Goal: Task Accomplishment & Management: Manage account settings

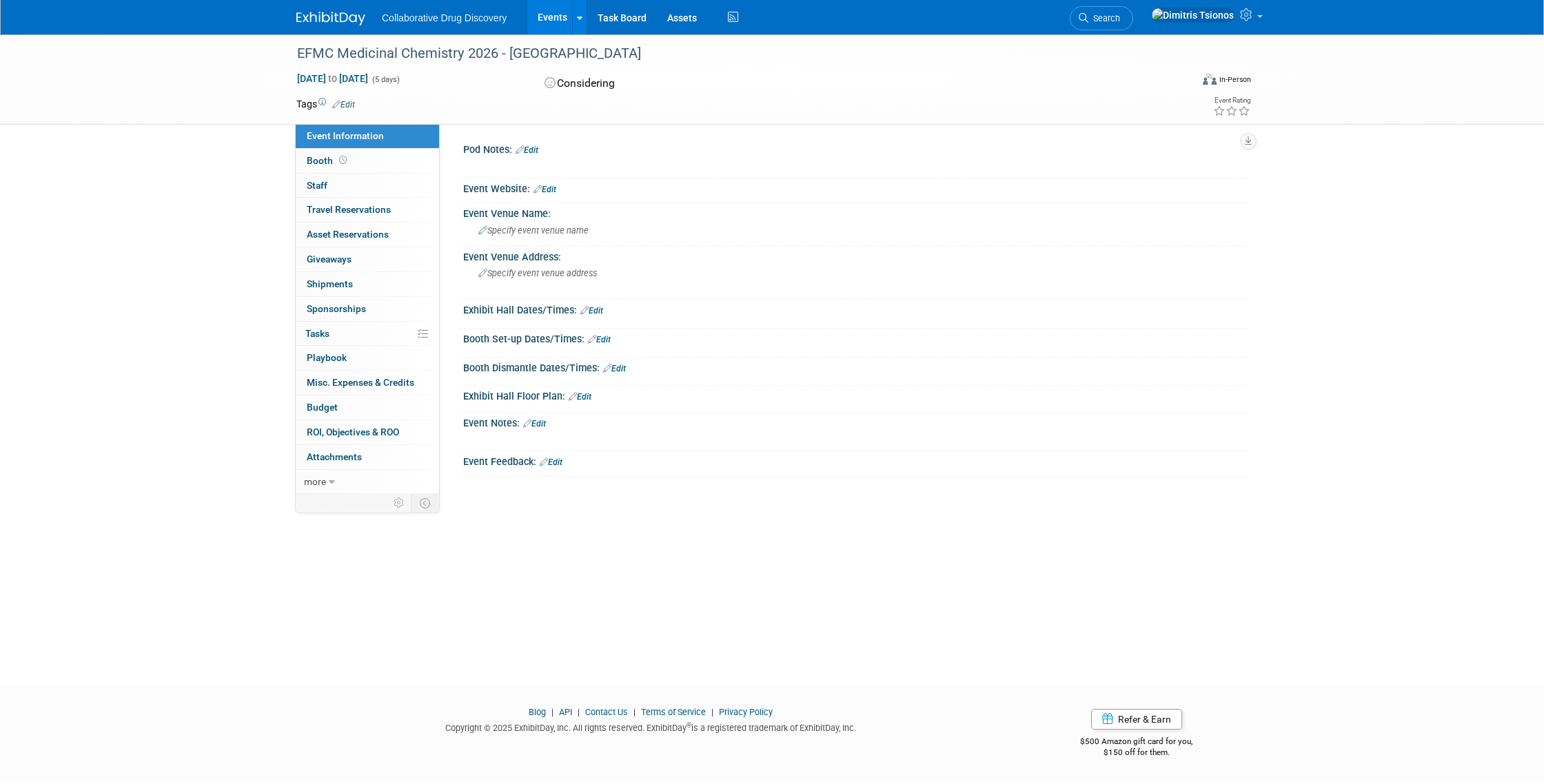
click at [536, 150] on link "Edit" at bounding box center [527, 150] width 23 height 10
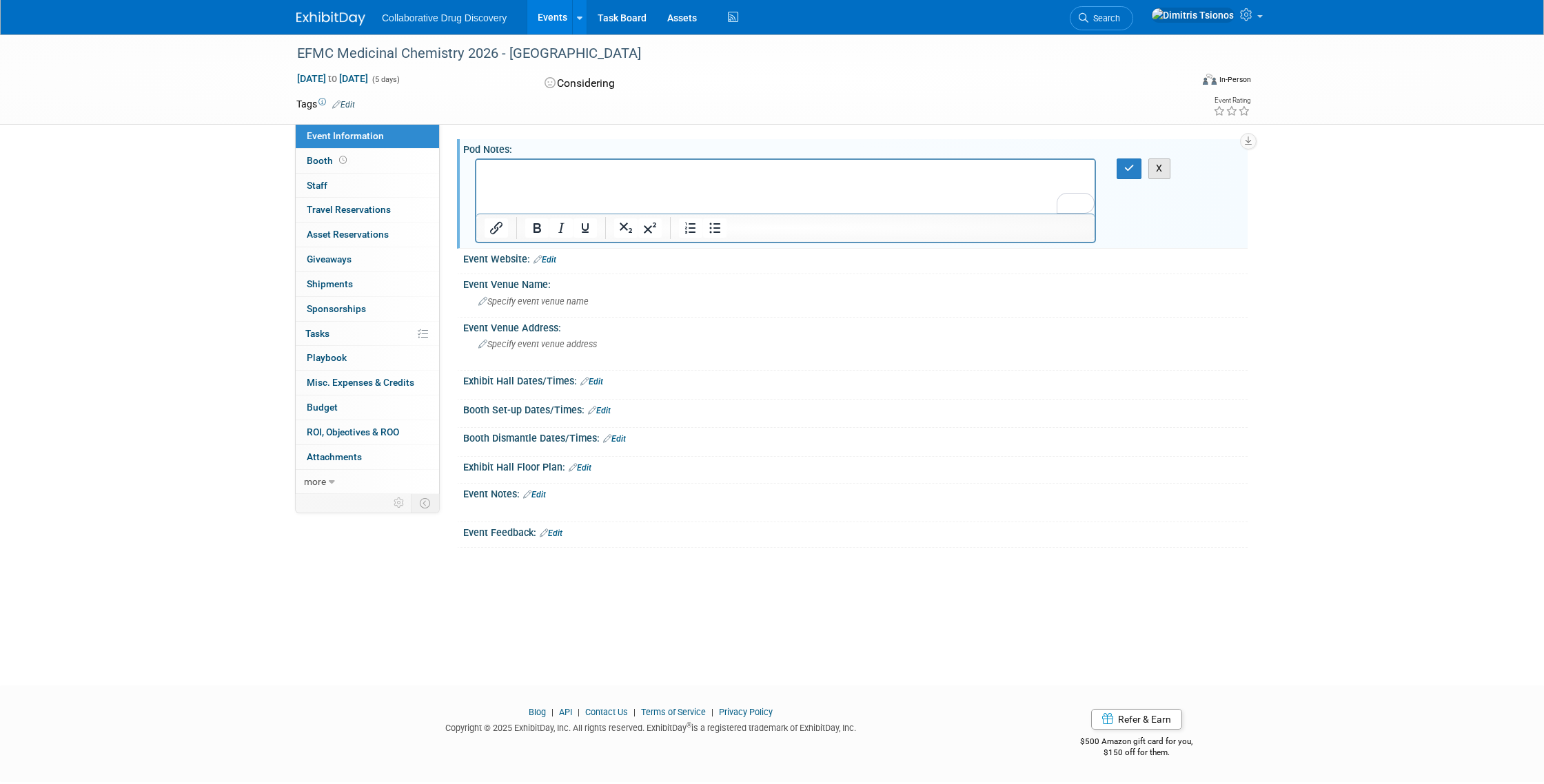
click at [1160, 168] on button "X" at bounding box center [1158, 168] width 22 height 20
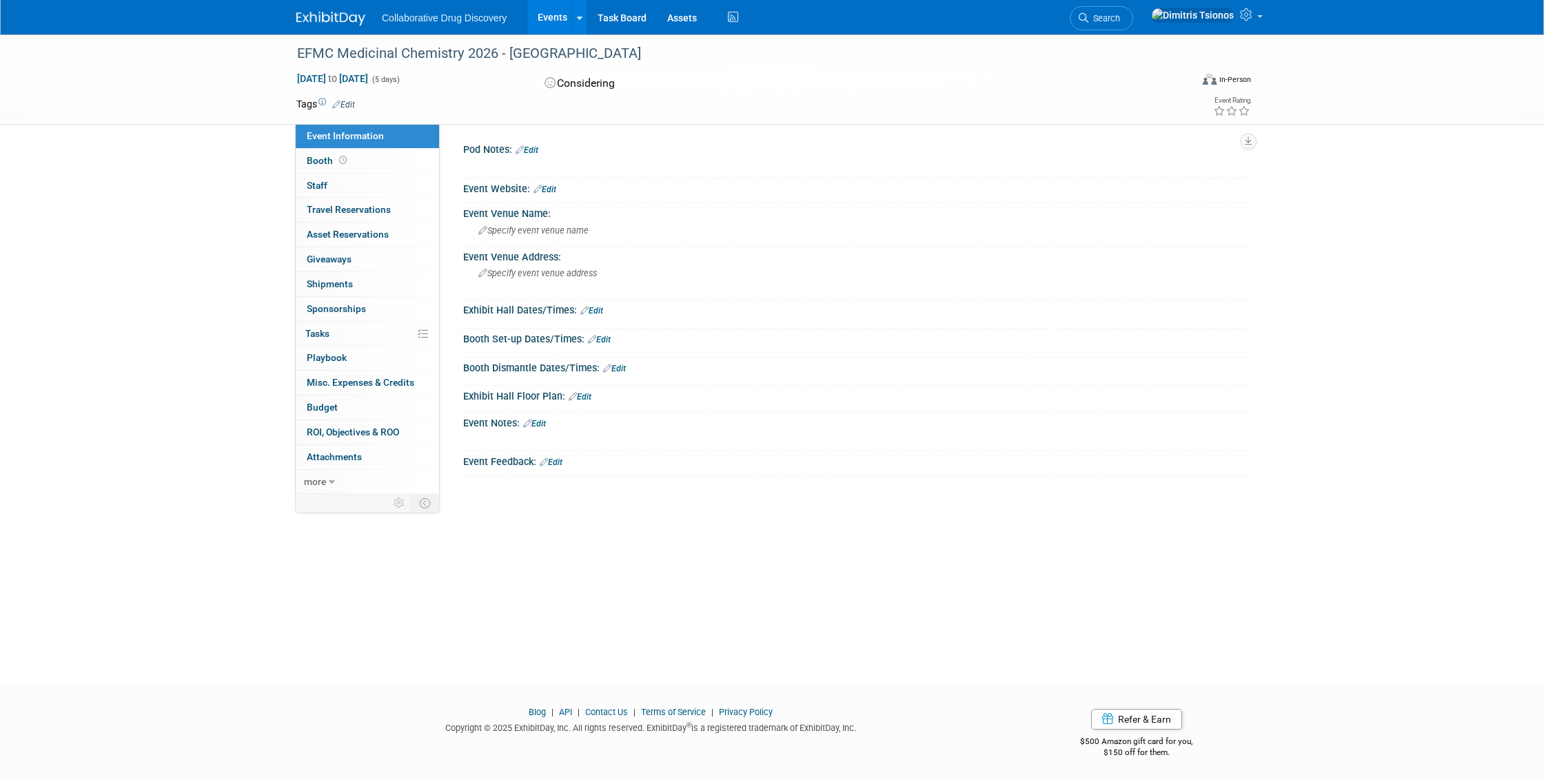
click at [550, 191] on link "Edit" at bounding box center [545, 189] width 23 height 10
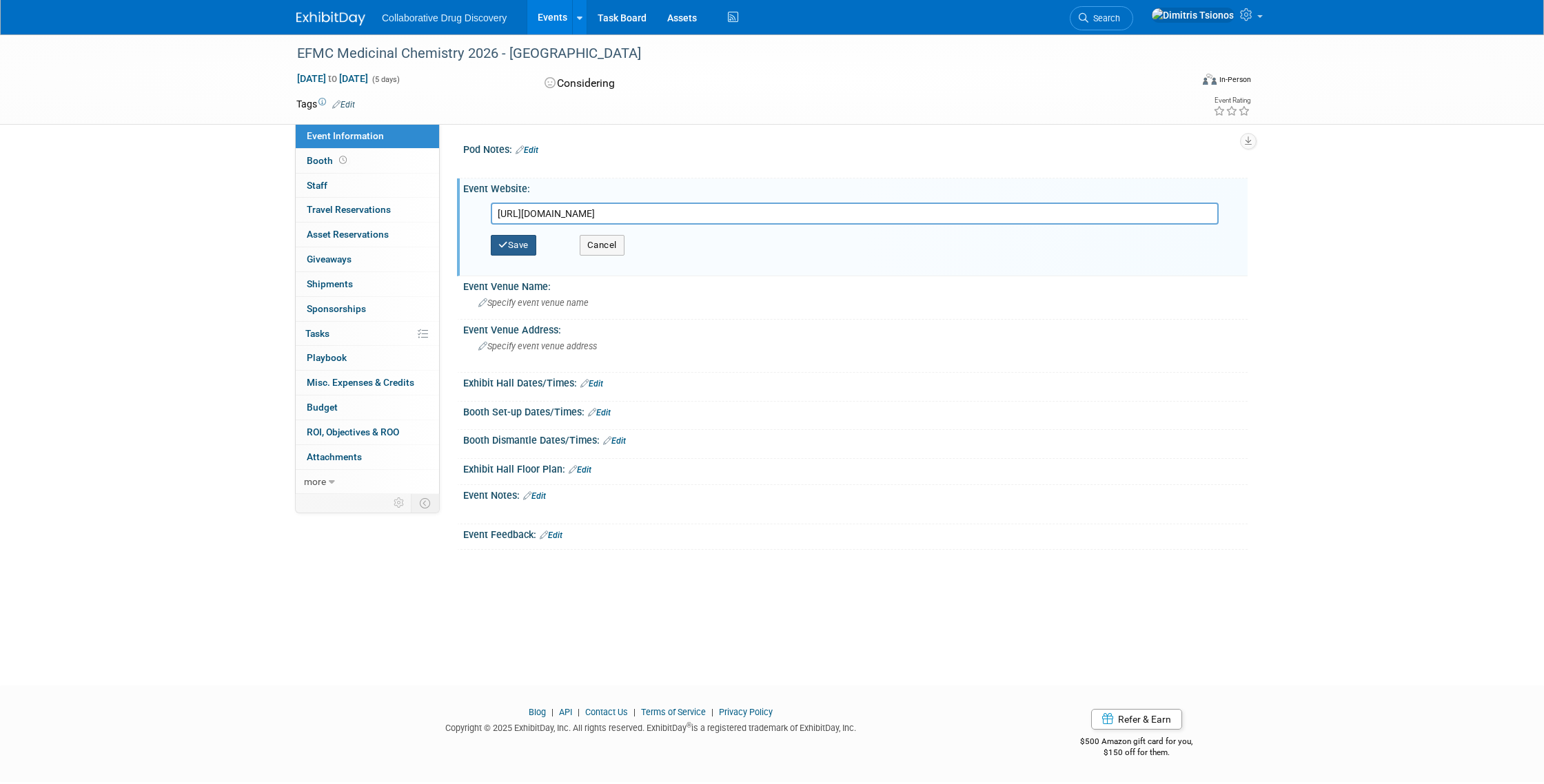
type input "https://www.efmc-ismc.org/"
click at [527, 242] on button "Save" at bounding box center [513, 245] width 45 height 21
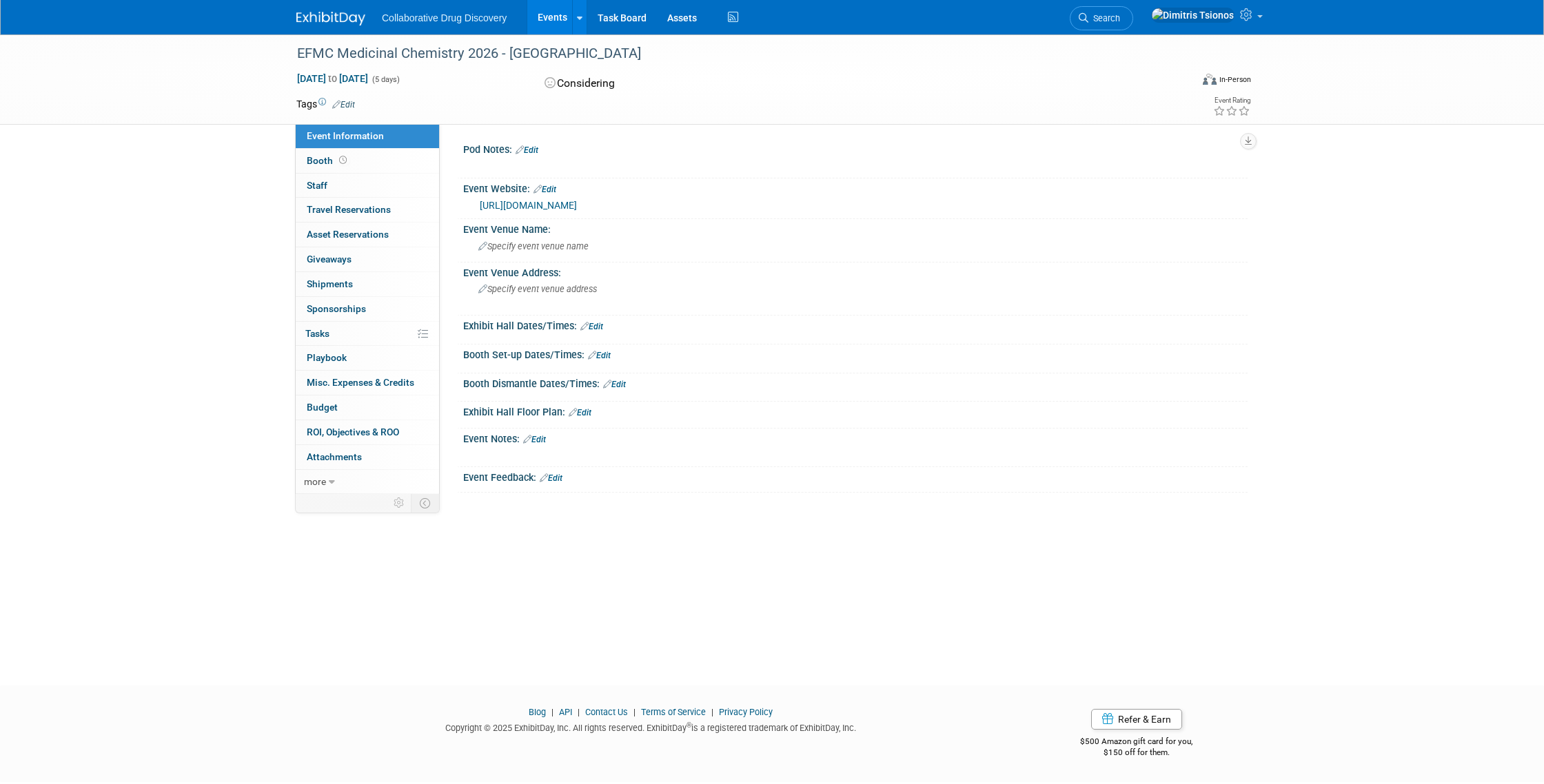
click at [340, 101] on icon at bounding box center [336, 104] width 9 height 9
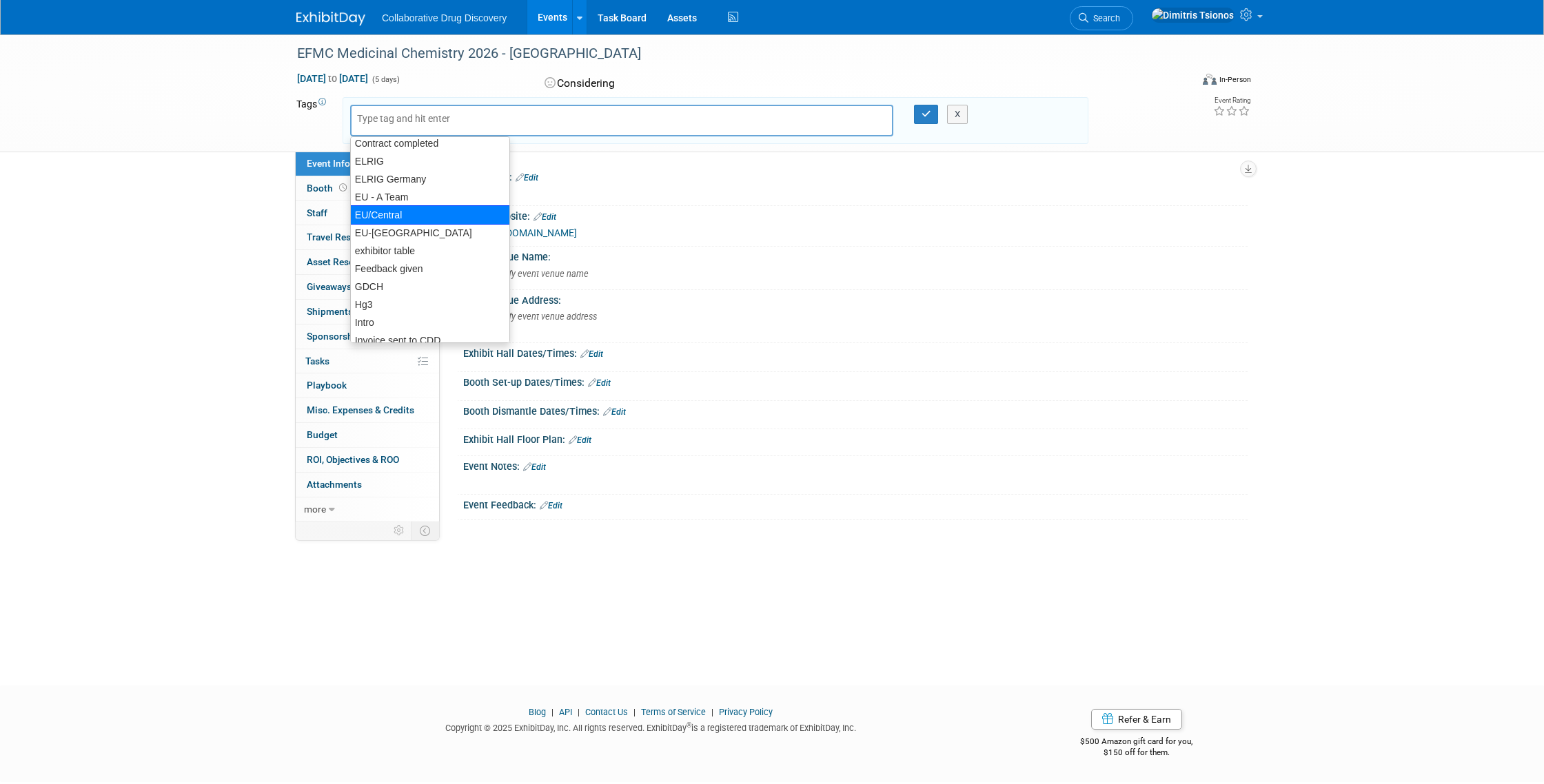
scroll to position [348, 0]
click at [409, 217] on div "EU/Central" at bounding box center [430, 213] width 160 height 19
type input "EU/Central"
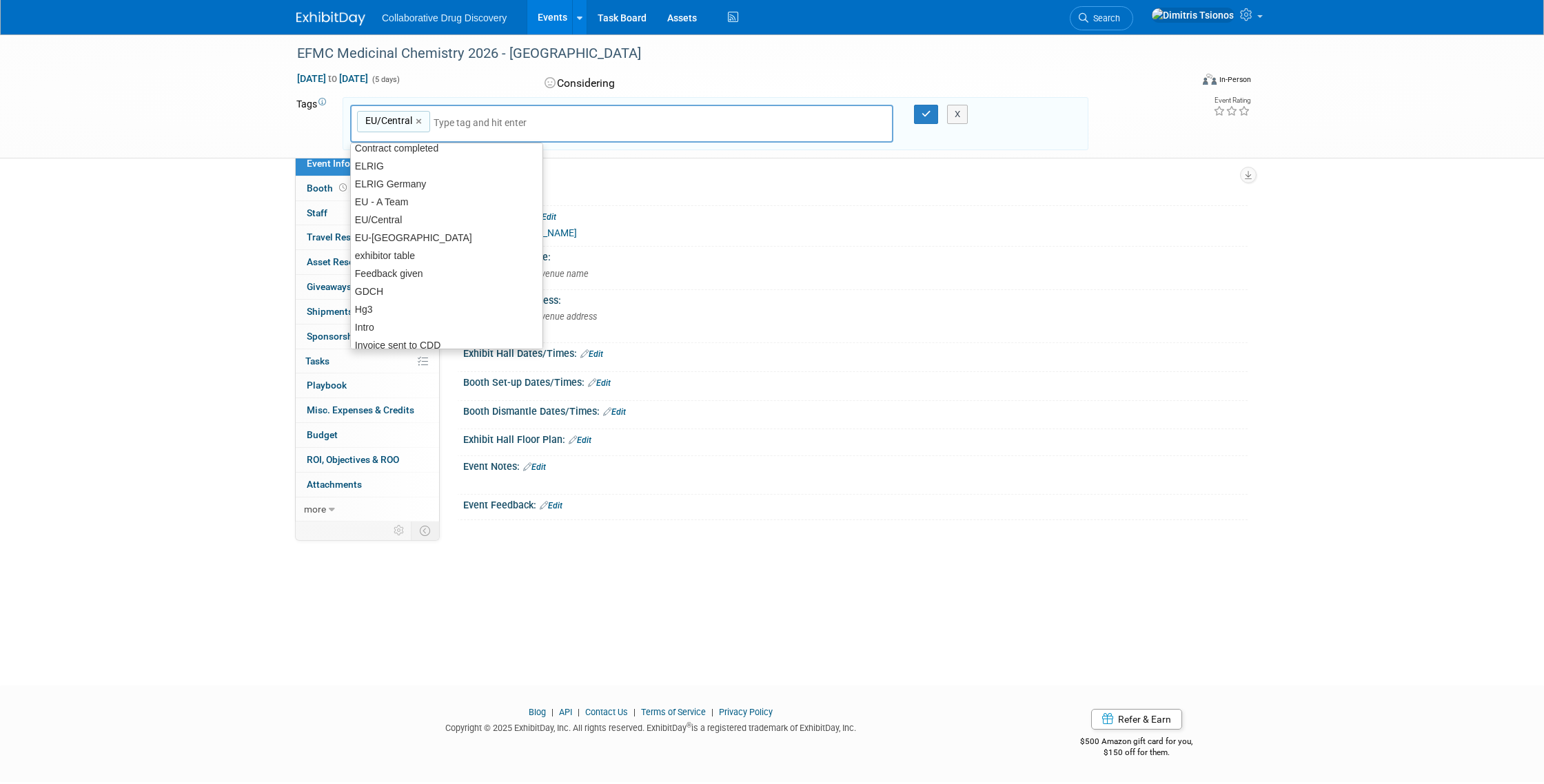
scroll to position [357, 0]
click at [399, 211] on div "EU/Central" at bounding box center [446, 211] width 193 height 19
click at [924, 116] on icon "button" at bounding box center [925, 113] width 10 height 9
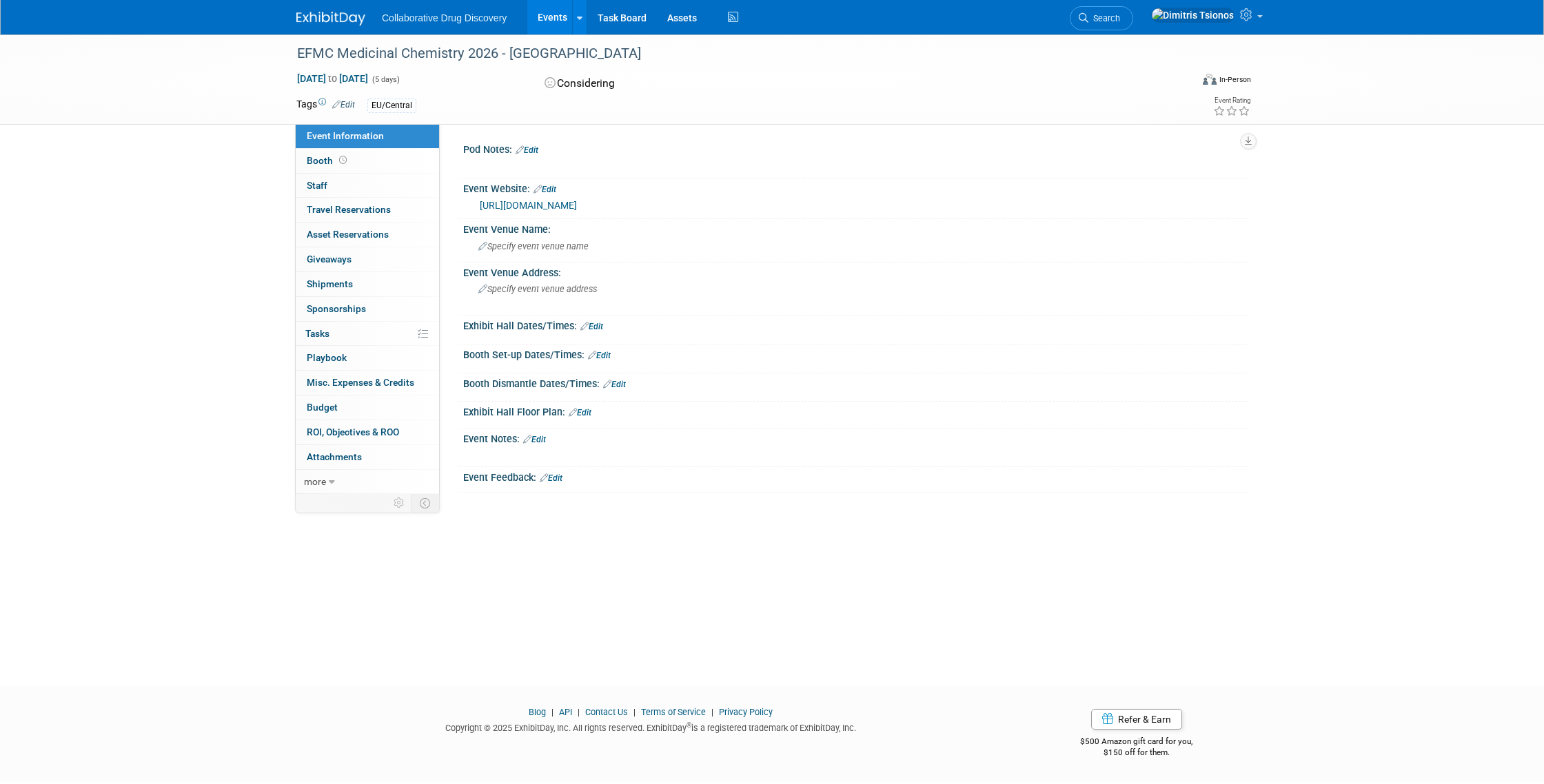
click at [548, 187] on link "Edit" at bounding box center [545, 189] width 23 height 10
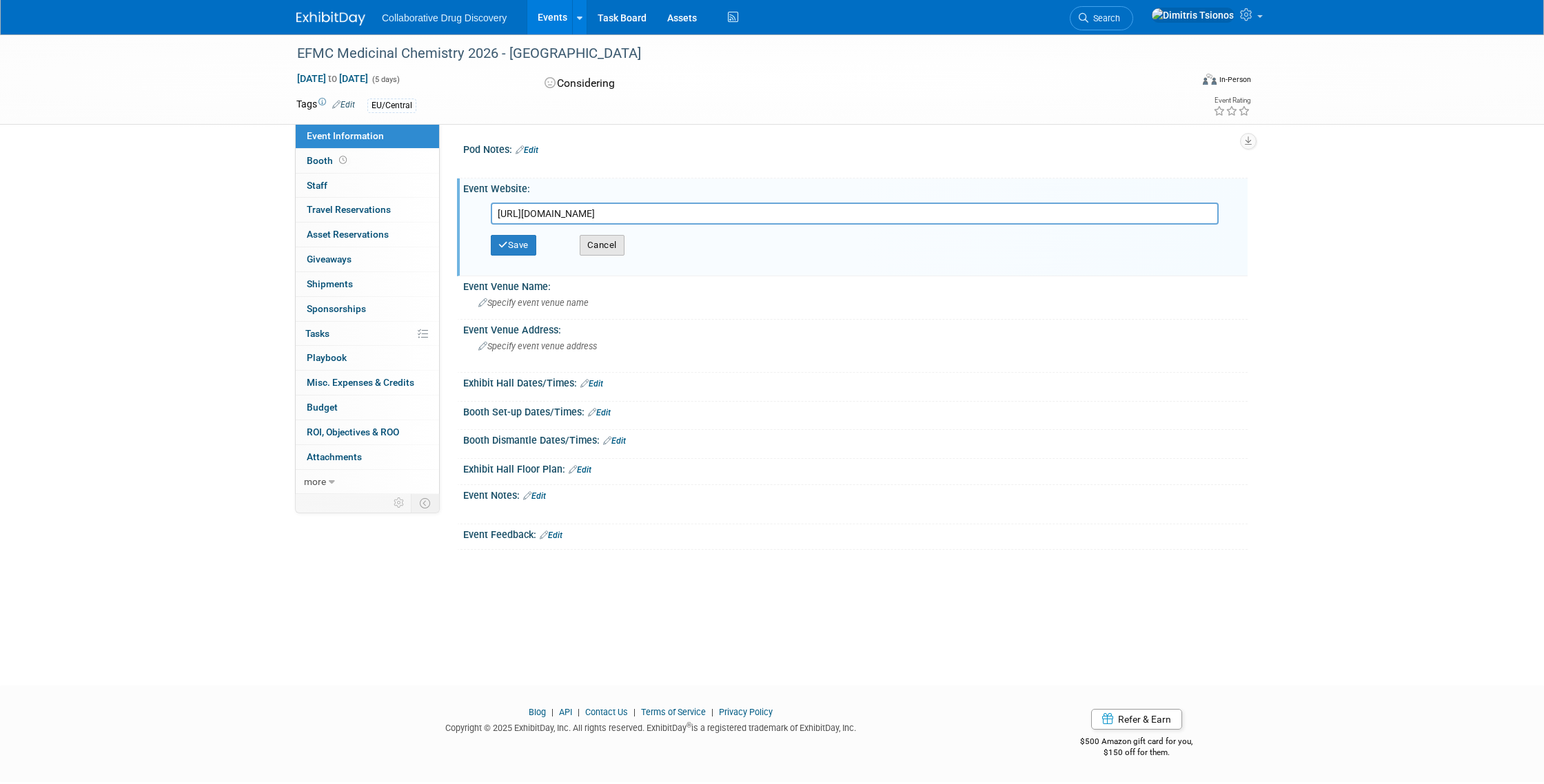
click at [599, 241] on button "Cancel" at bounding box center [602, 245] width 45 height 21
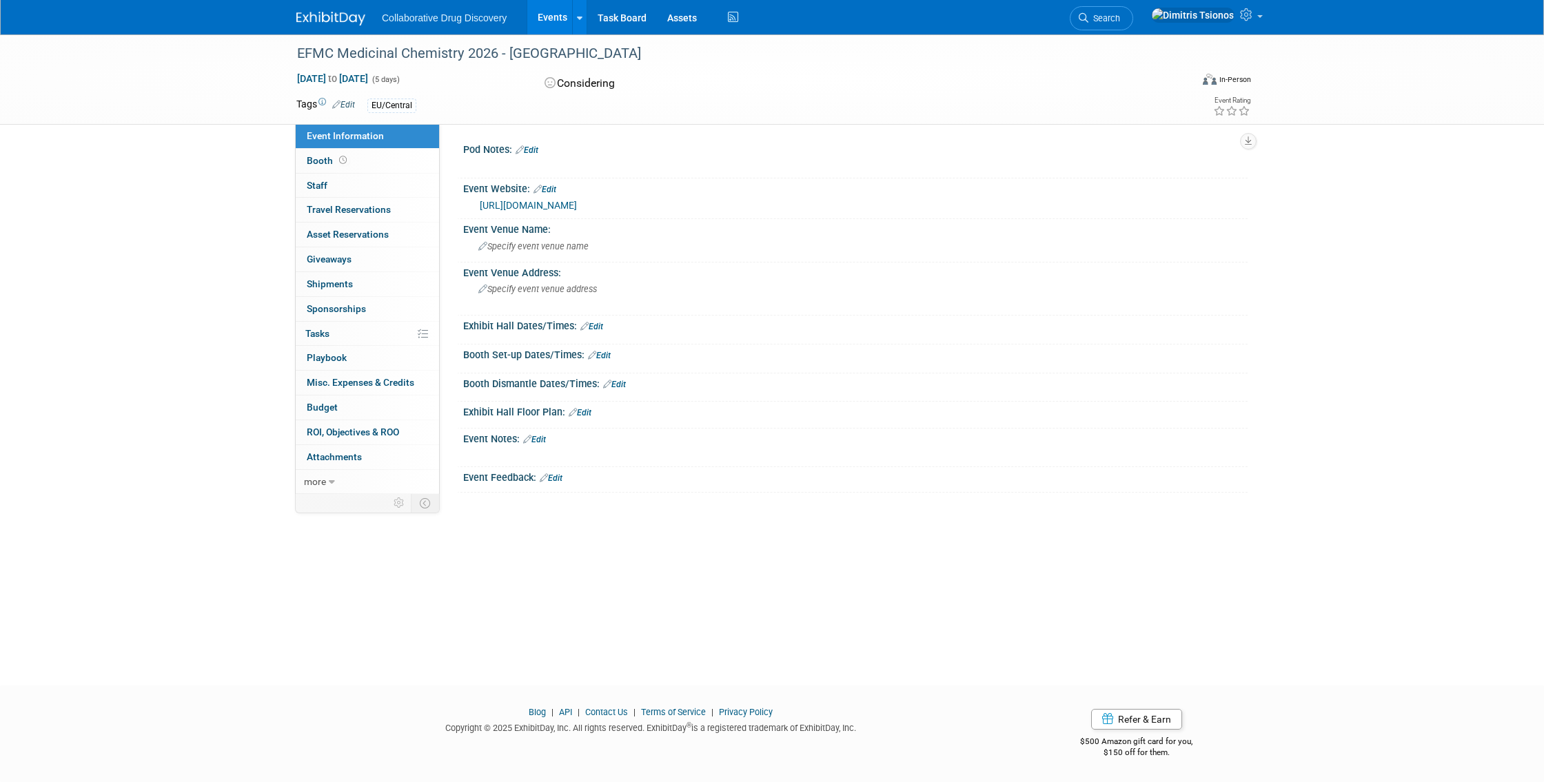
click at [540, 437] on link "Edit" at bounding box center [535, 439] width 23 height 10
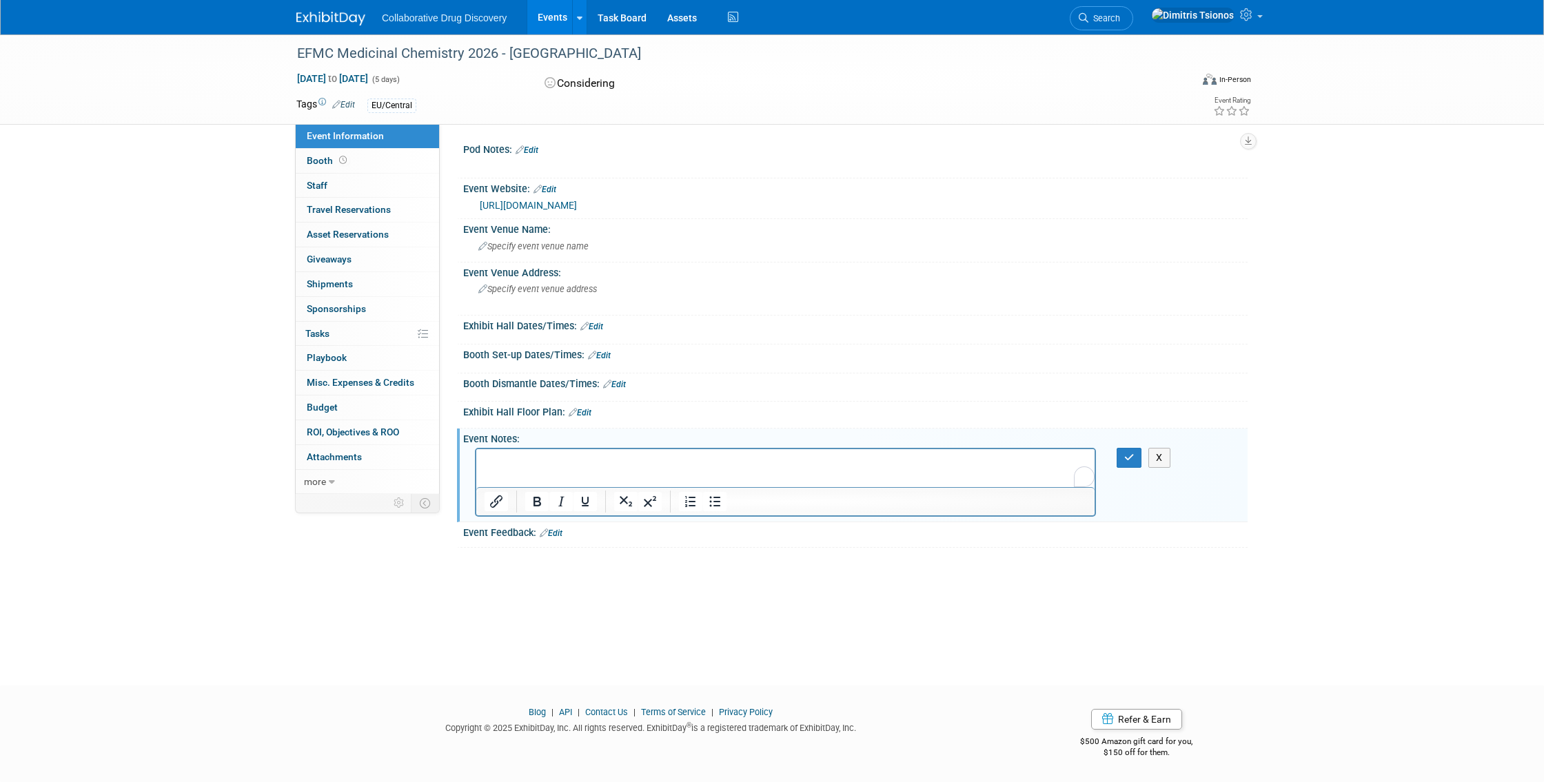
scroll to position [0, 0]
click at [496, 501] on icon "Insert/edit link" at bounding box center [496, 501] width 16 height 16
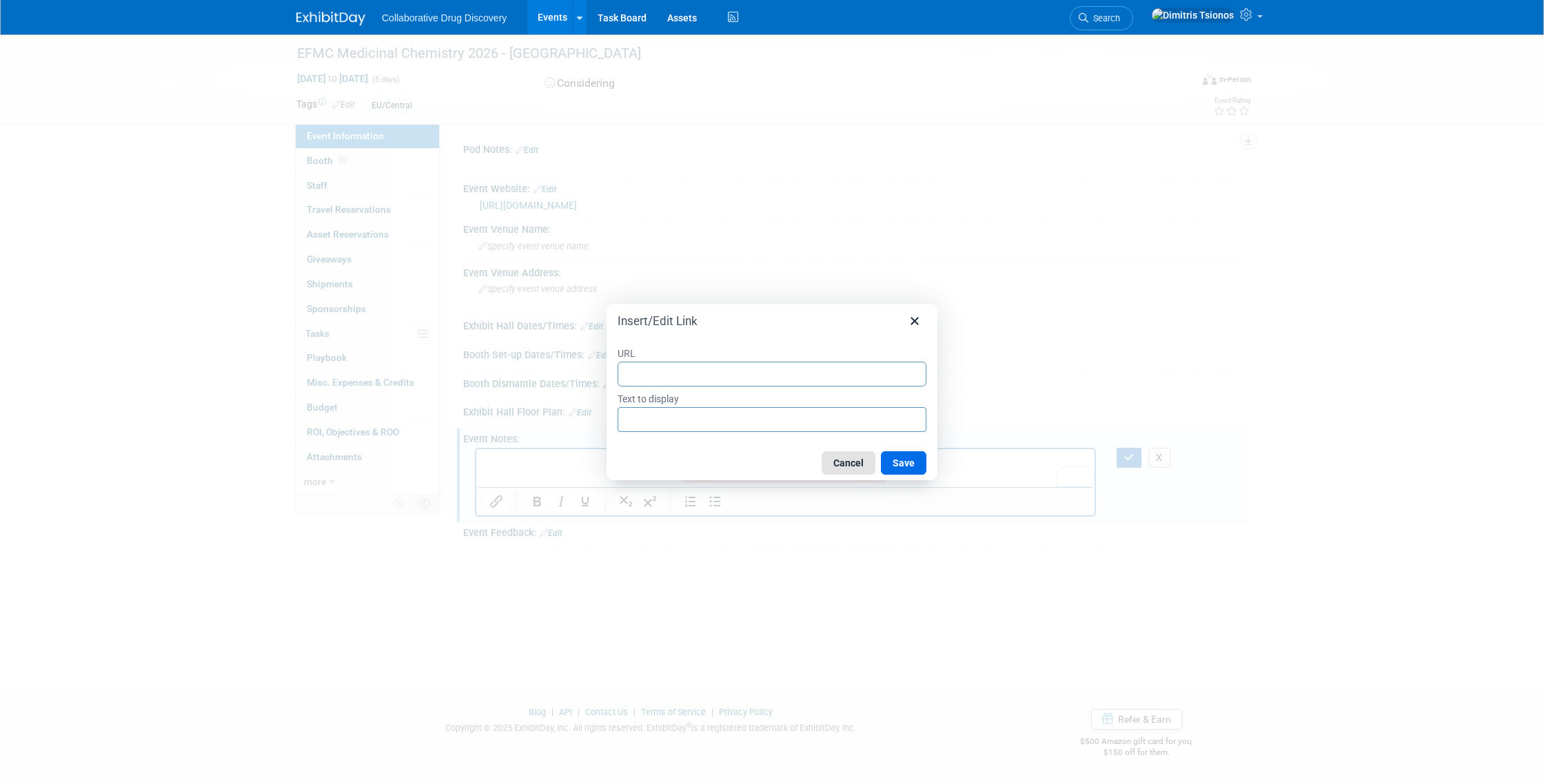
click at [847, 456] on button "Cancel" at bounding box center [848, 463] width 54 height 23
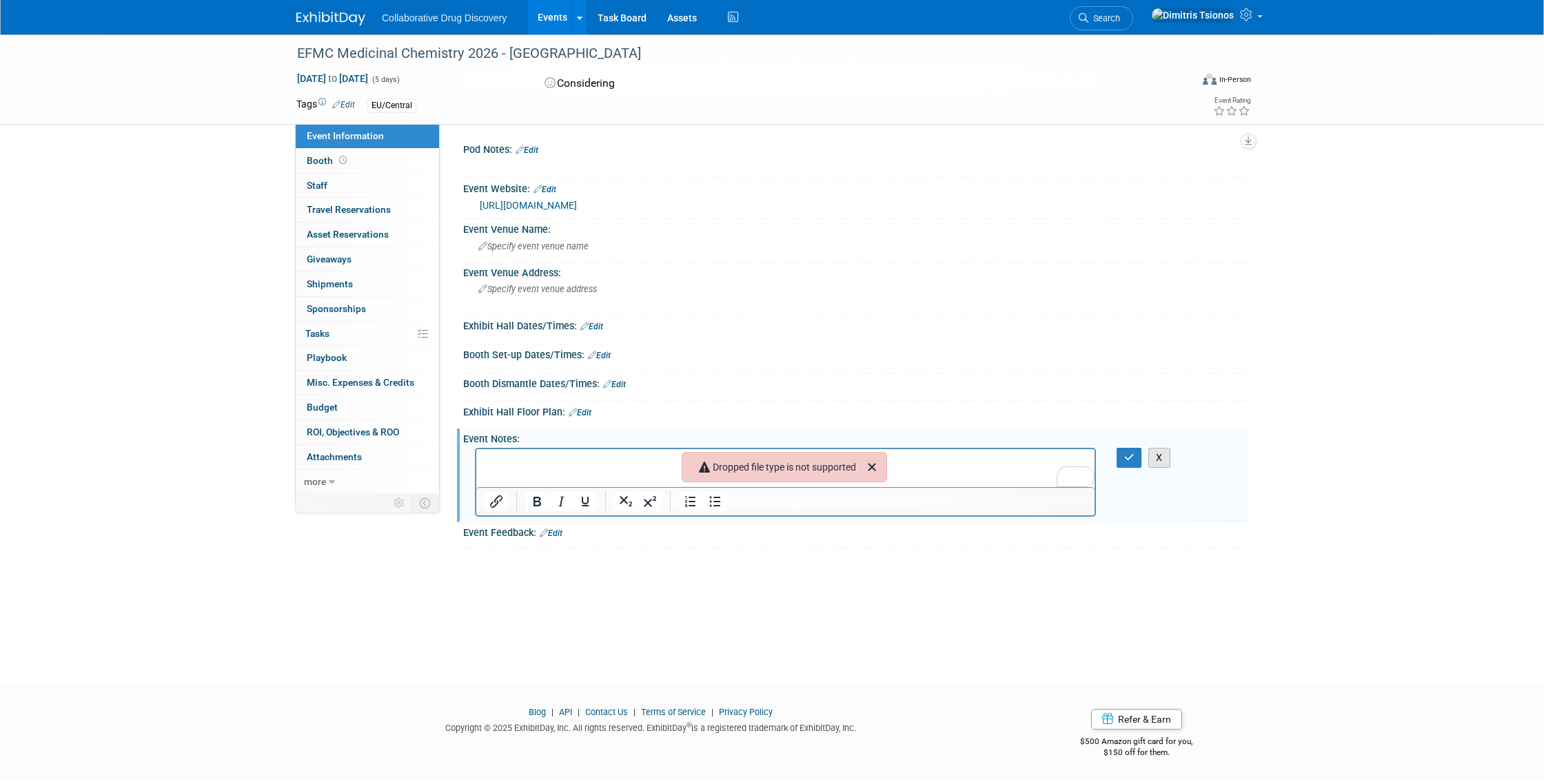
click at [1158, 463] on button "X" at bounding box center [1158, 457] width 22 height 20
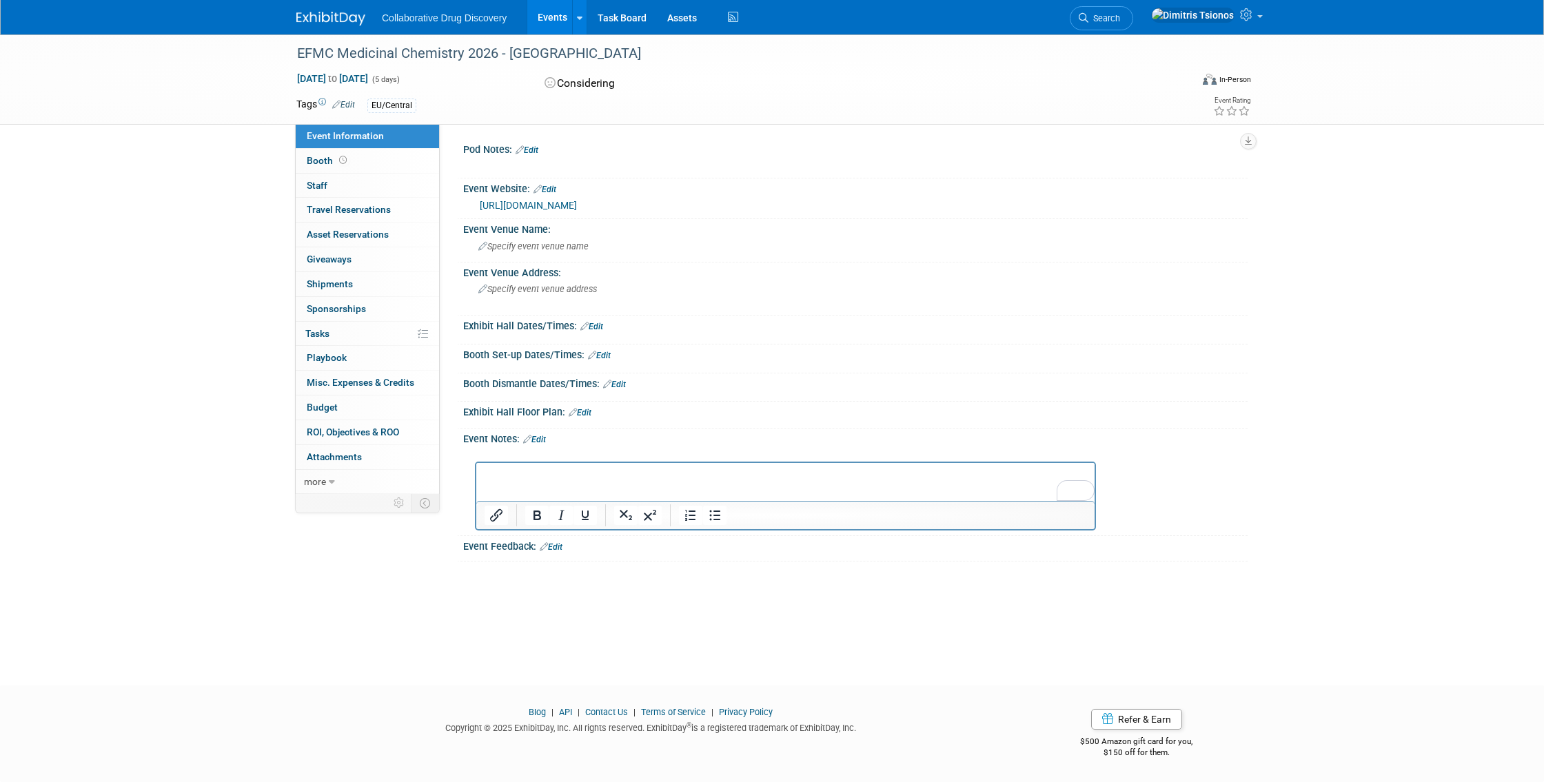
click at [576, 412] on icon at bounding box center [573, 412] width 9 height 9
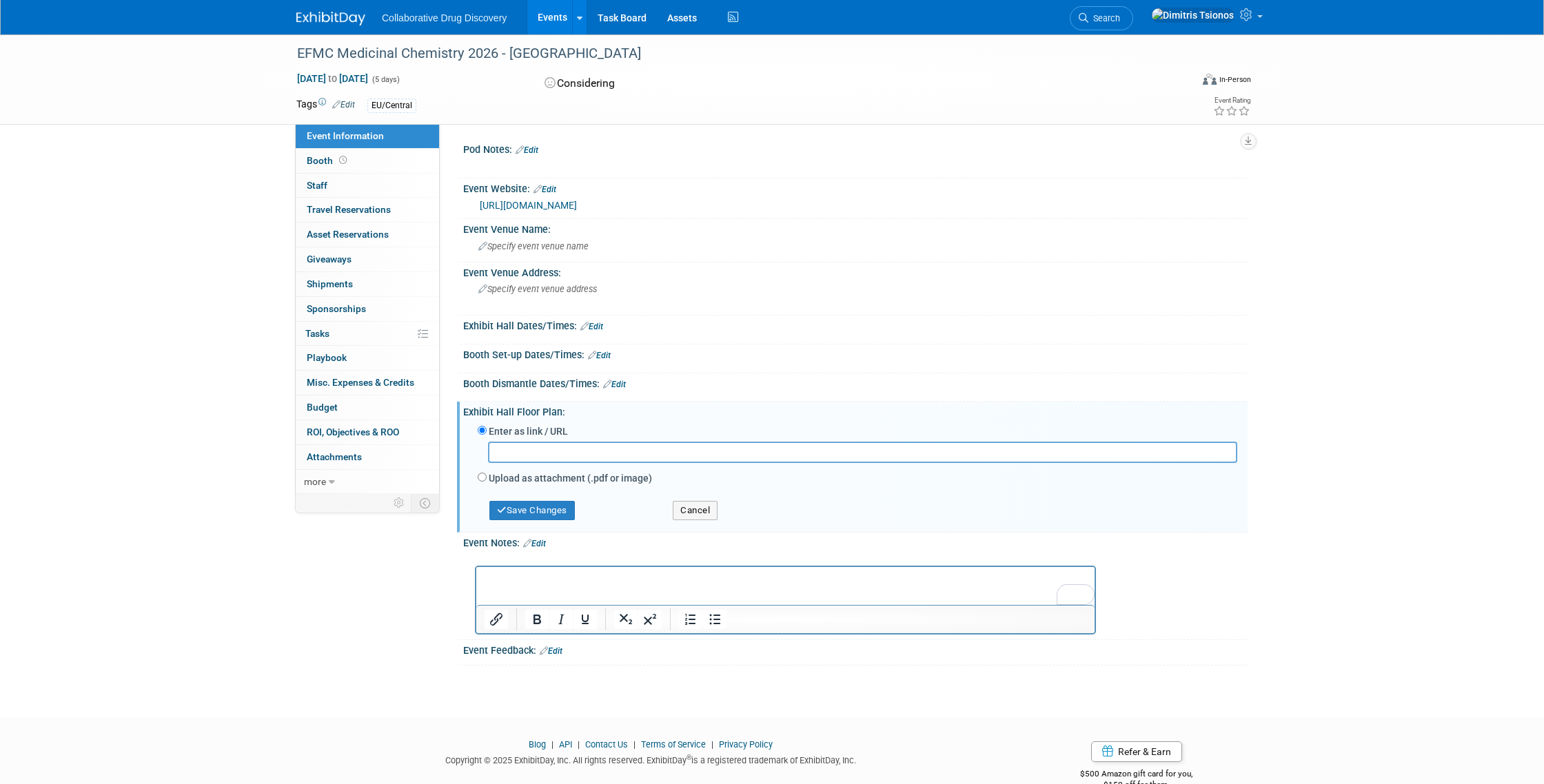
click at [611, 380] on icon at bounding box center [607, 384] width 9 height 9
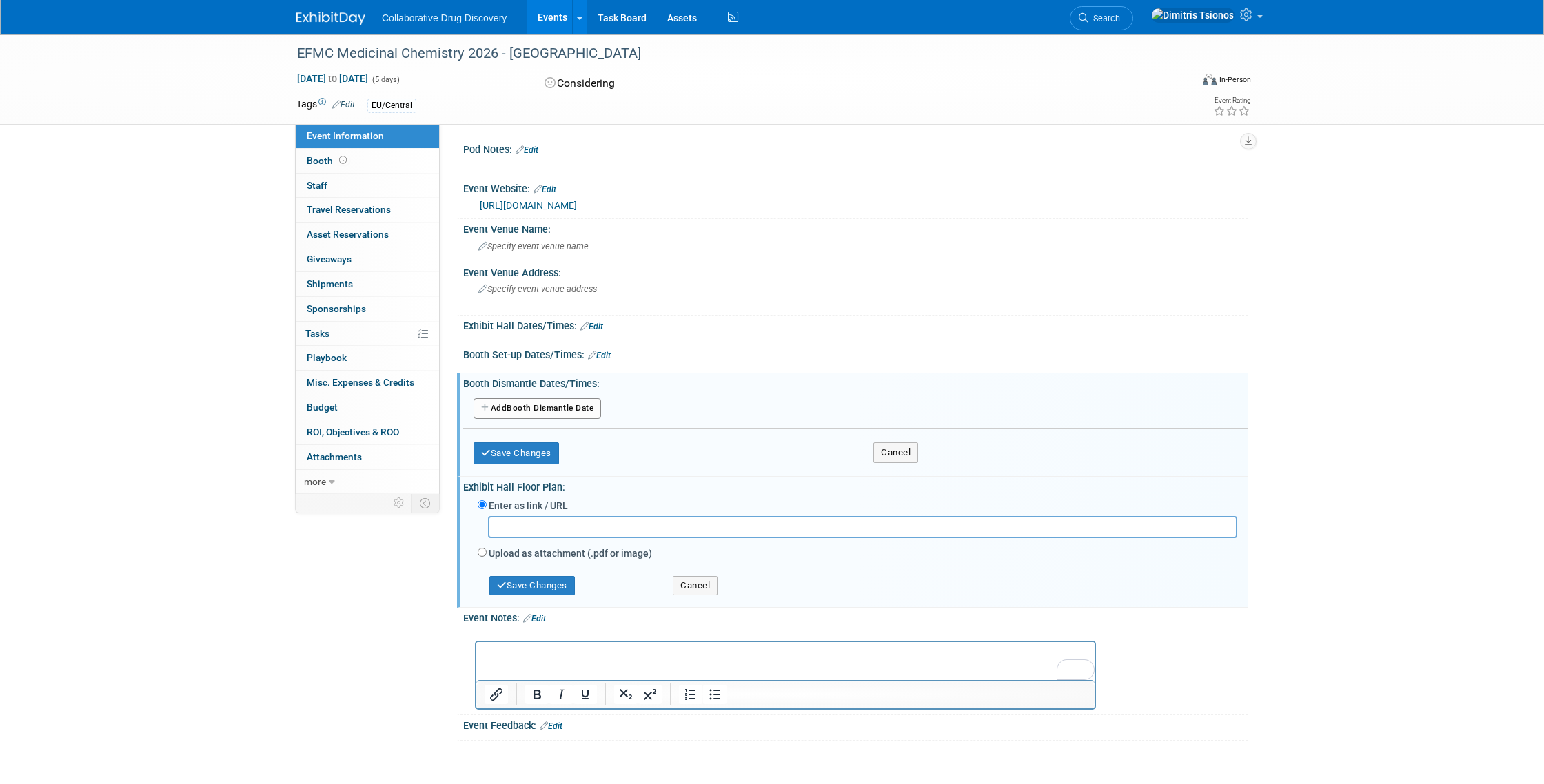
click at [607, 354] on link "Edit" at bounding box center [599, 355] width 23 height 10
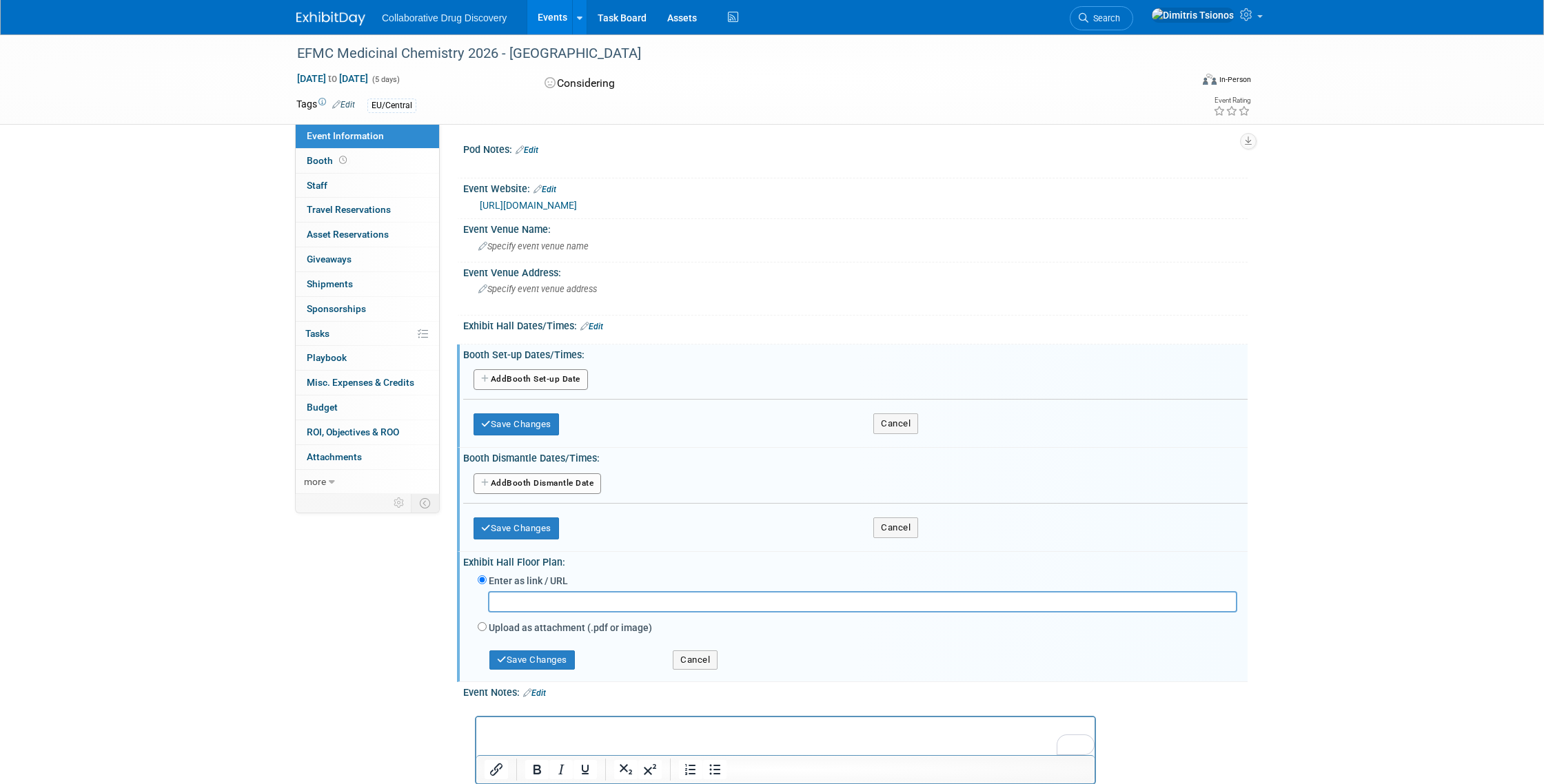
click at [594, 324] on link "Edit" at bounding box center [592, 326] width 23 height 10
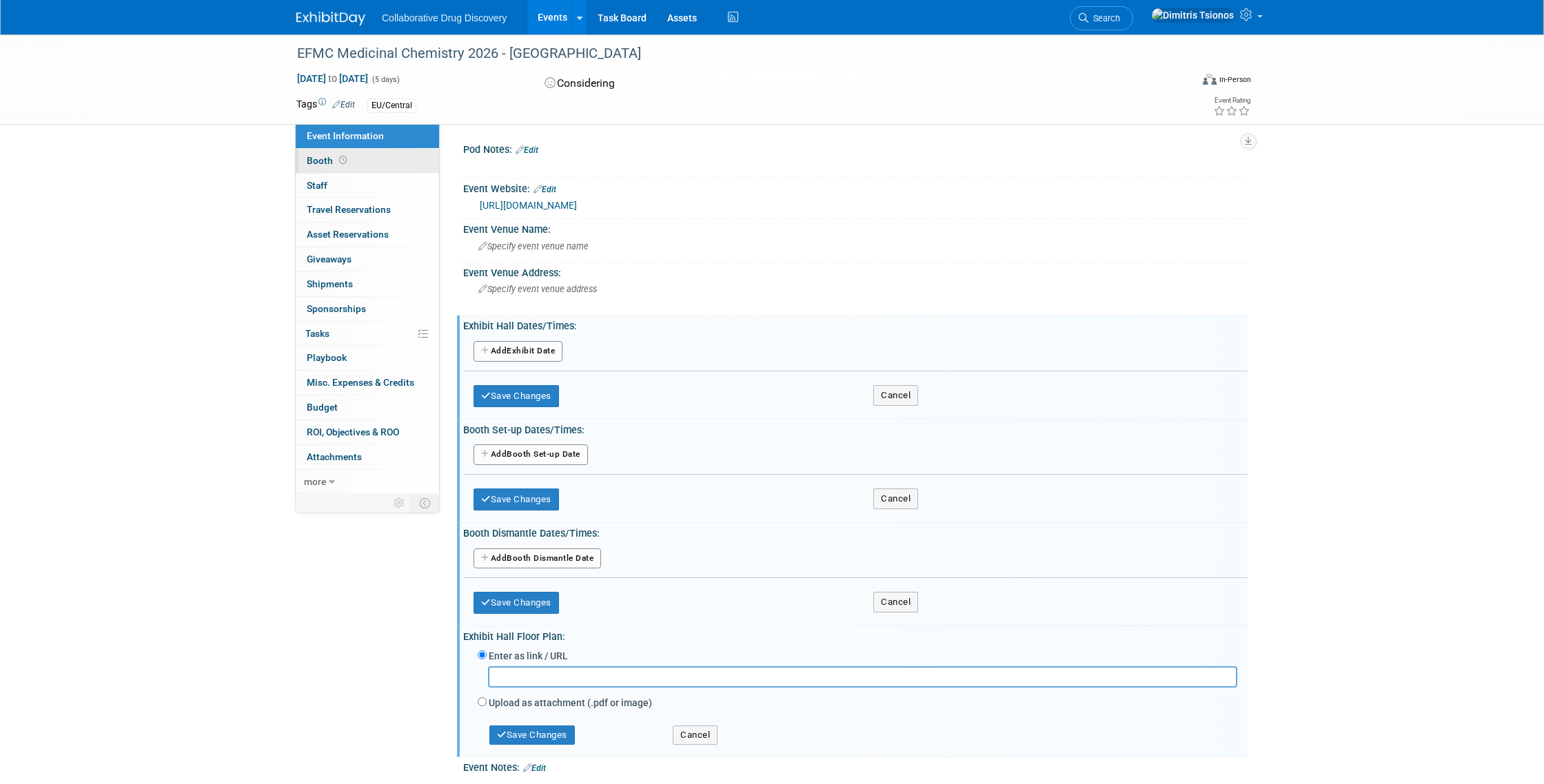
click at [405, 166] on link "Booth" at bounding box center [367, 161] width 143 height 24
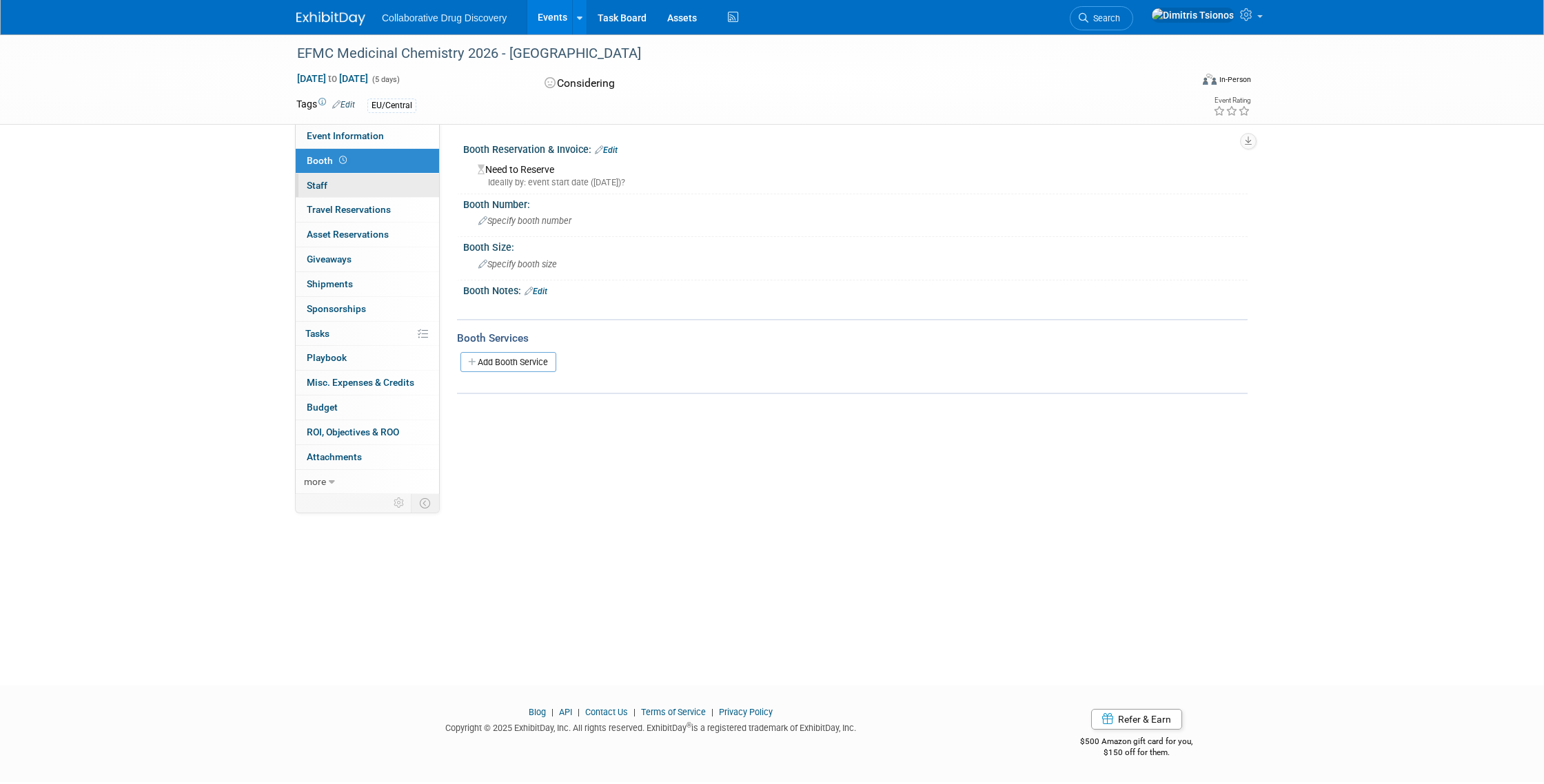
click at [367, 185] on link "0 Staff 0" at bounding box center [367, 185] width 143 height 24
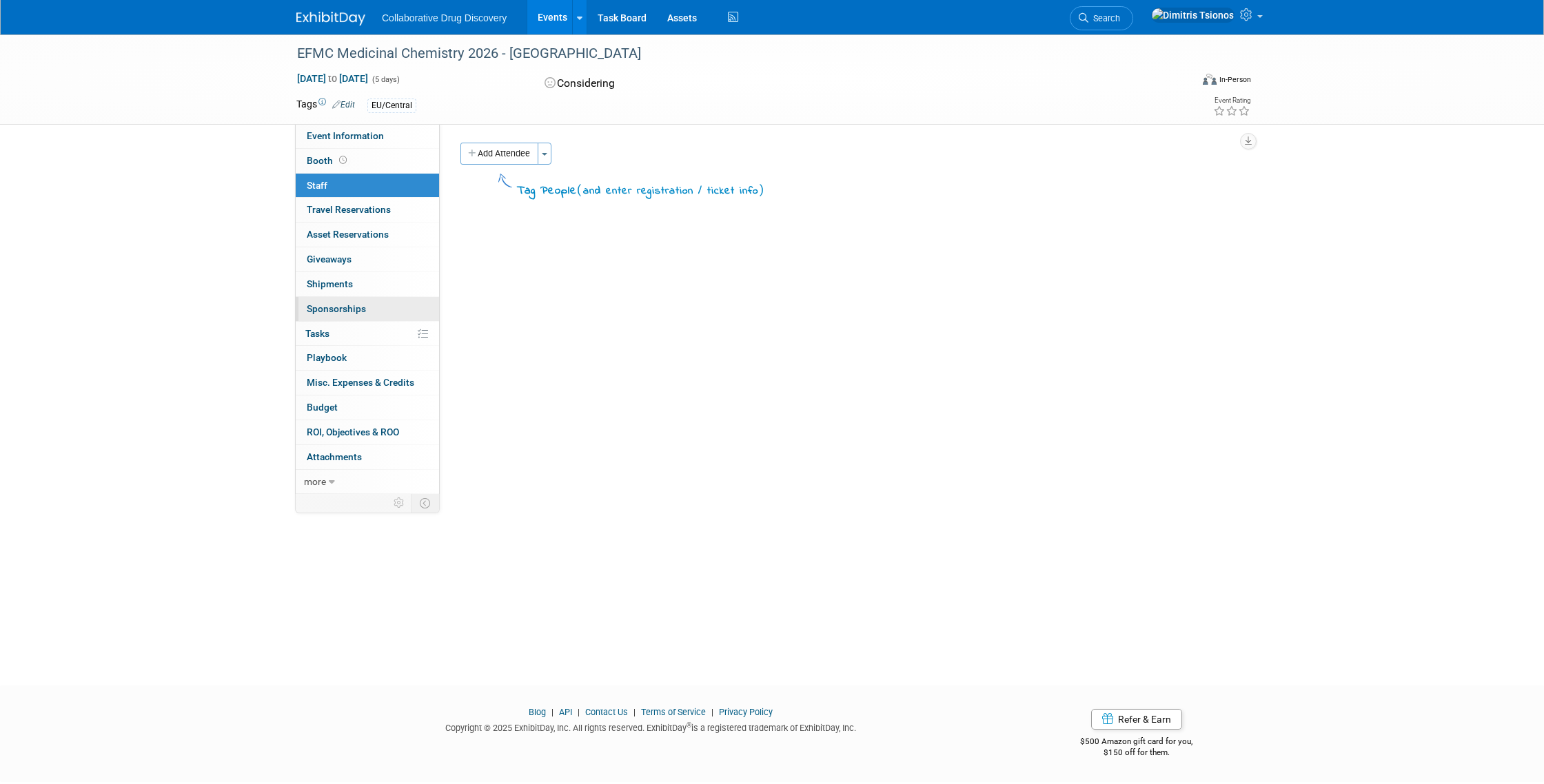
click at [348, 311] on span "Sponsorships 0" at bounding box center [336, 308] width 59 height 11
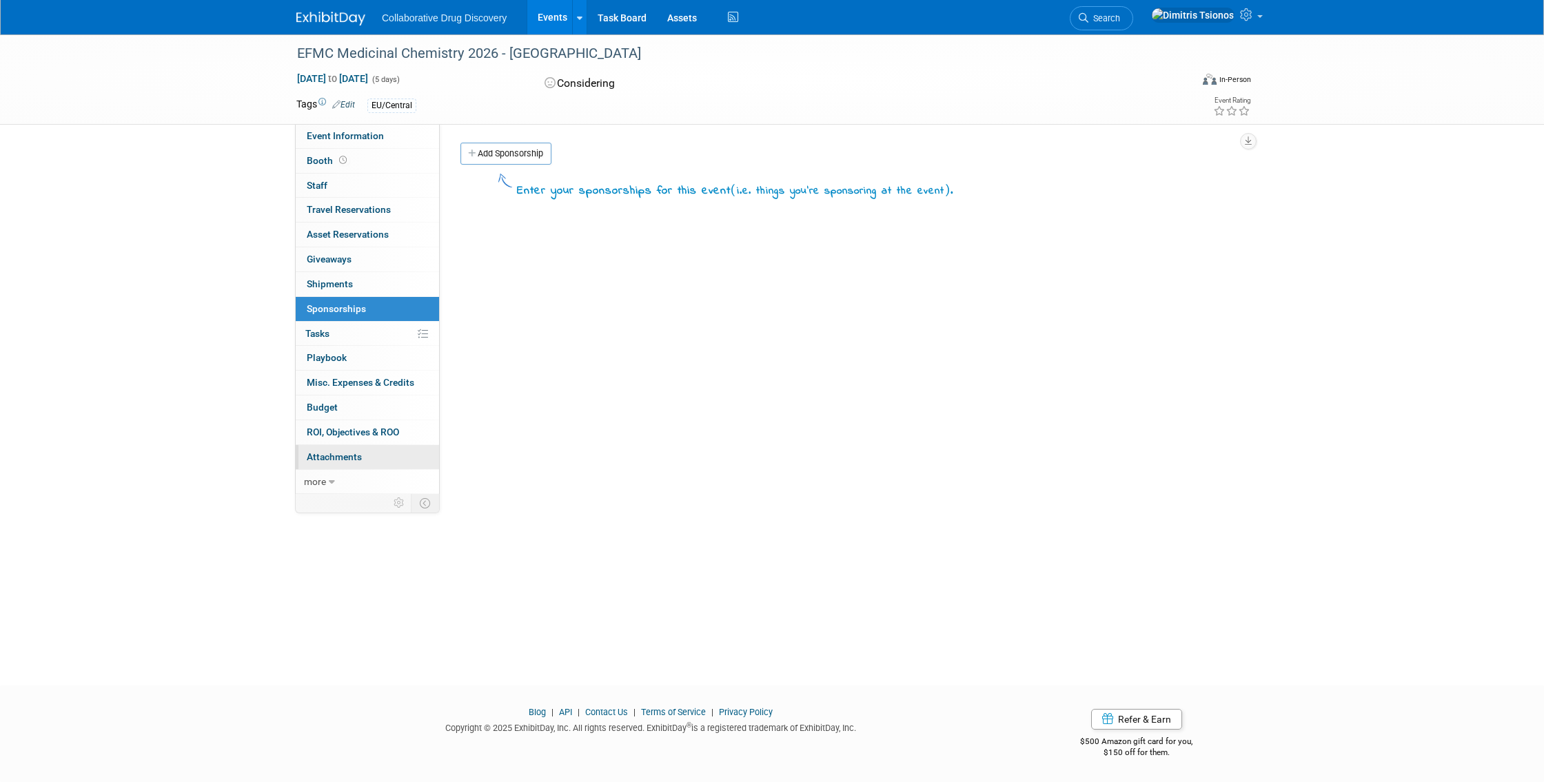
click at [348, 457] on span "Attachments 0" at bounding box center [334, 457] width 55 height 11
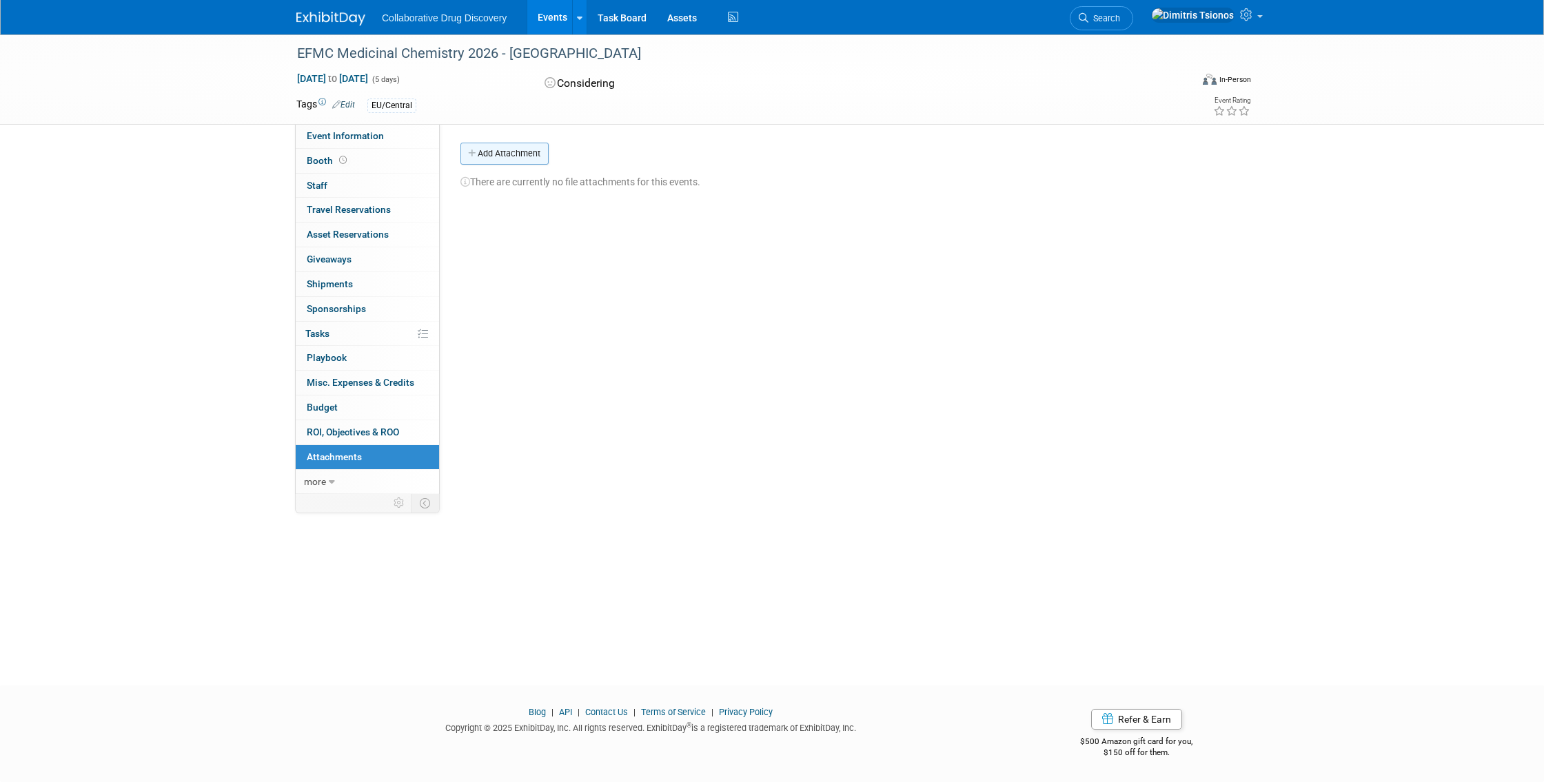
click at [506, 157] on button "Add Attachment" at bounding box center [504, 153] width 88 height 22
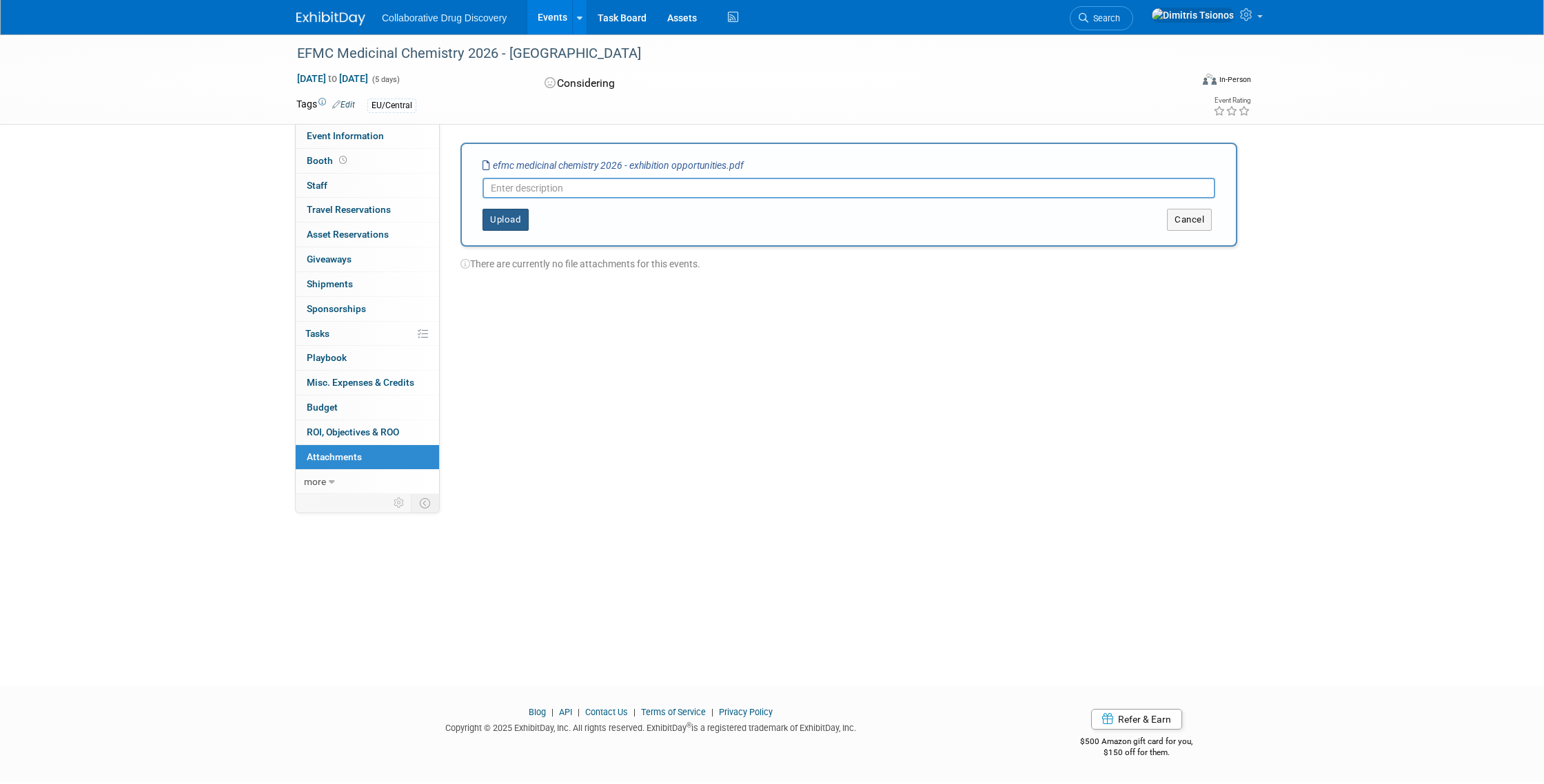
click at [506, 225] on button "Upload" at bounding box center [505, 219] width 46 height 22
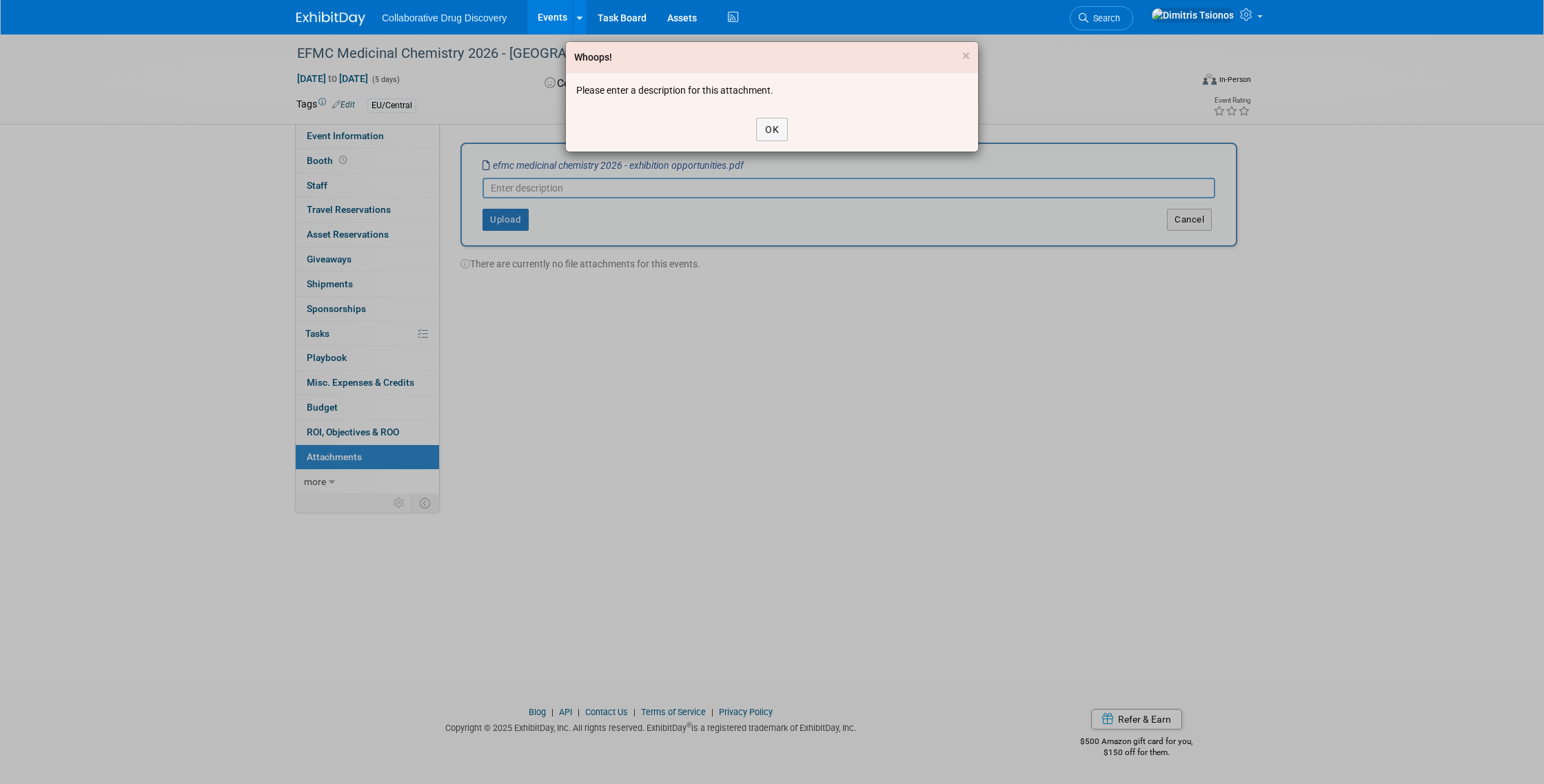
click at [678, 185] on div "Whoops! × Please enter a description for this attachment. OK" at bounding box center [772, 392] width 1544 height 784
click at [771, 132] on button "OK" at bounding box center [771, 129] width 32 height 23
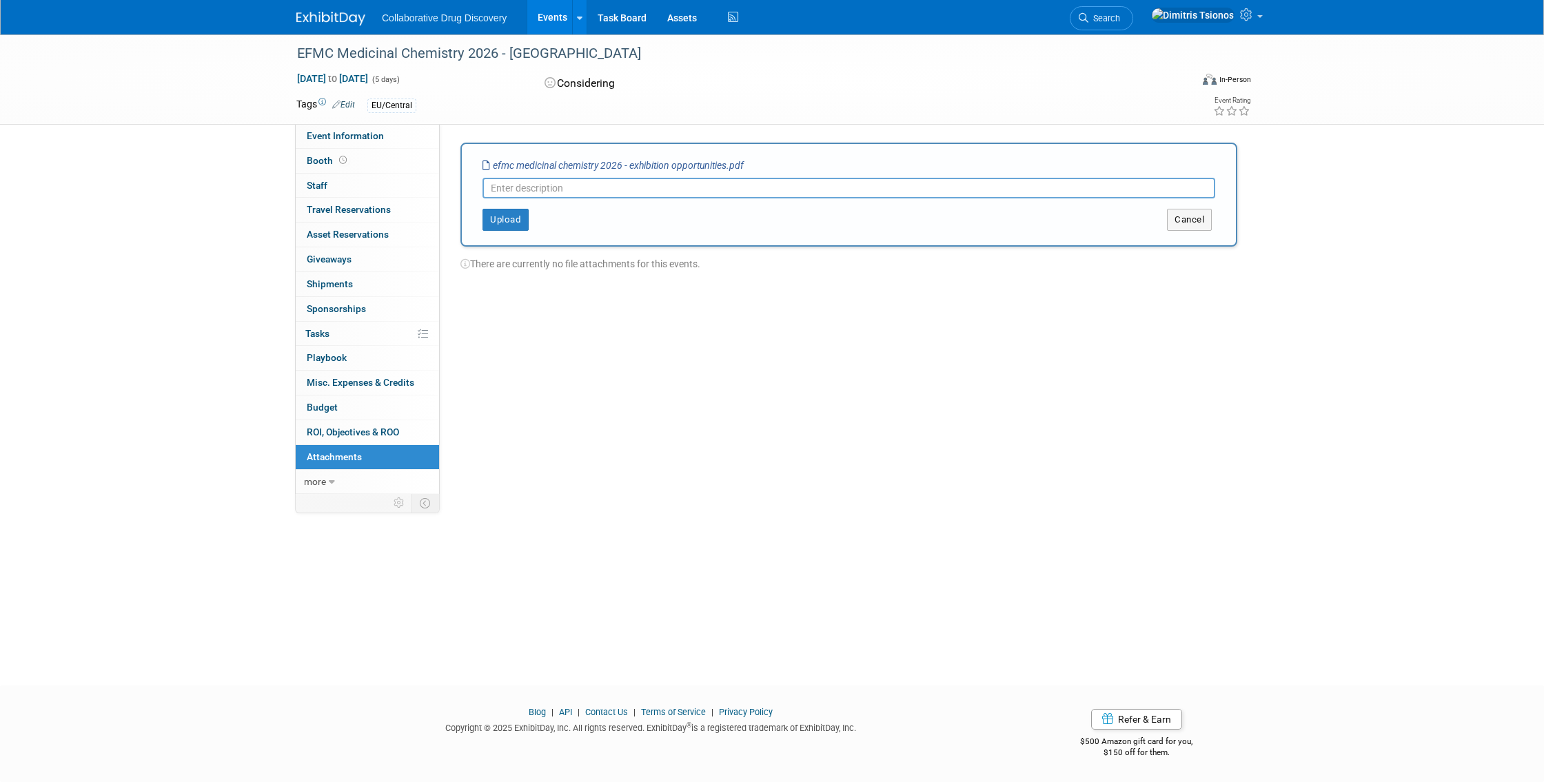
click at [626, 180] on input "text" at bounding box center [848, 188] width 732 height 21
type input "Booth package"
click at [508, 230] on button "Upload" at bounding box center [505, 219] width 46 height 22
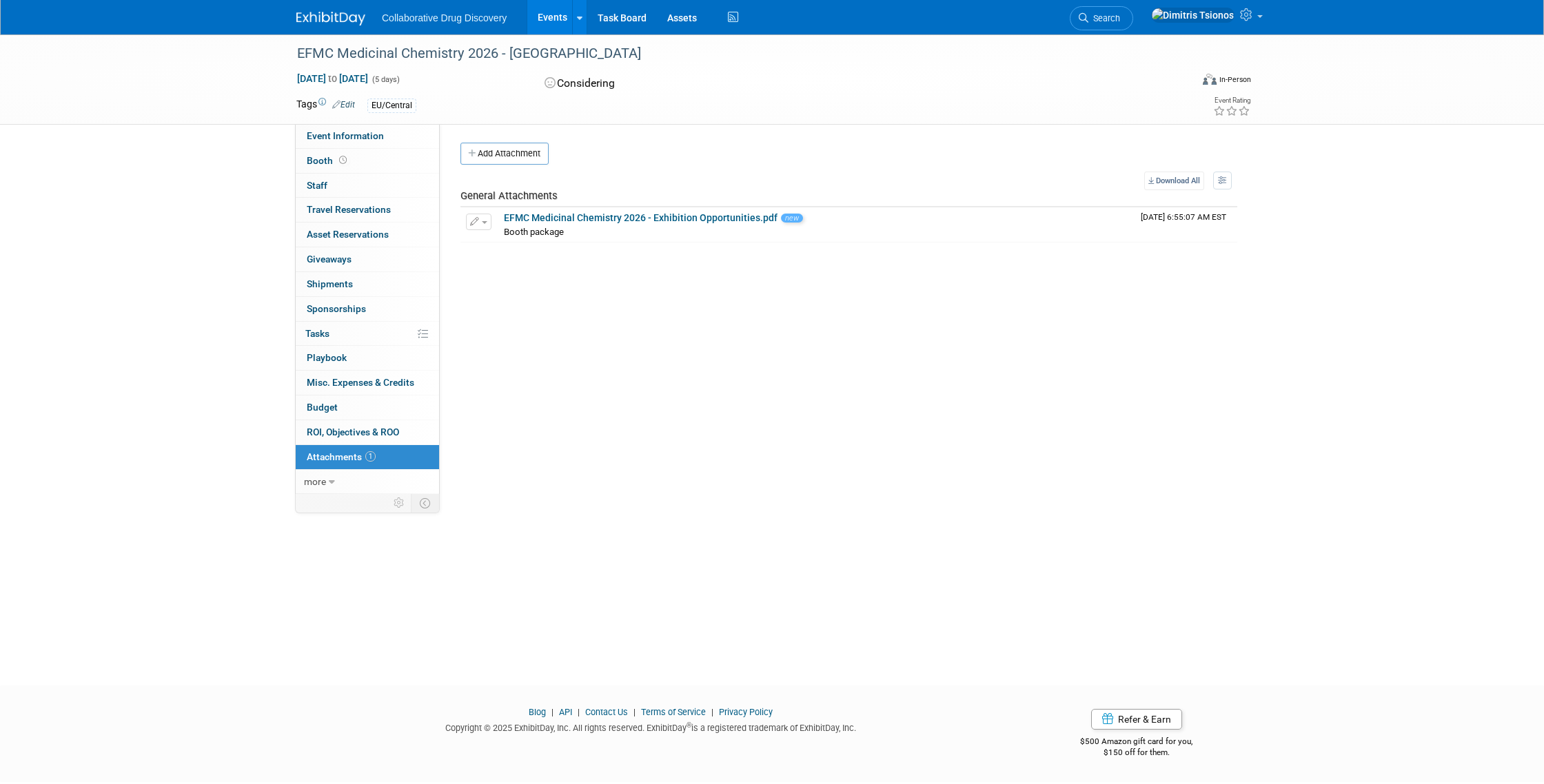
click at [326, 18] on img at bounding box center [331, 19] width 69 height 14
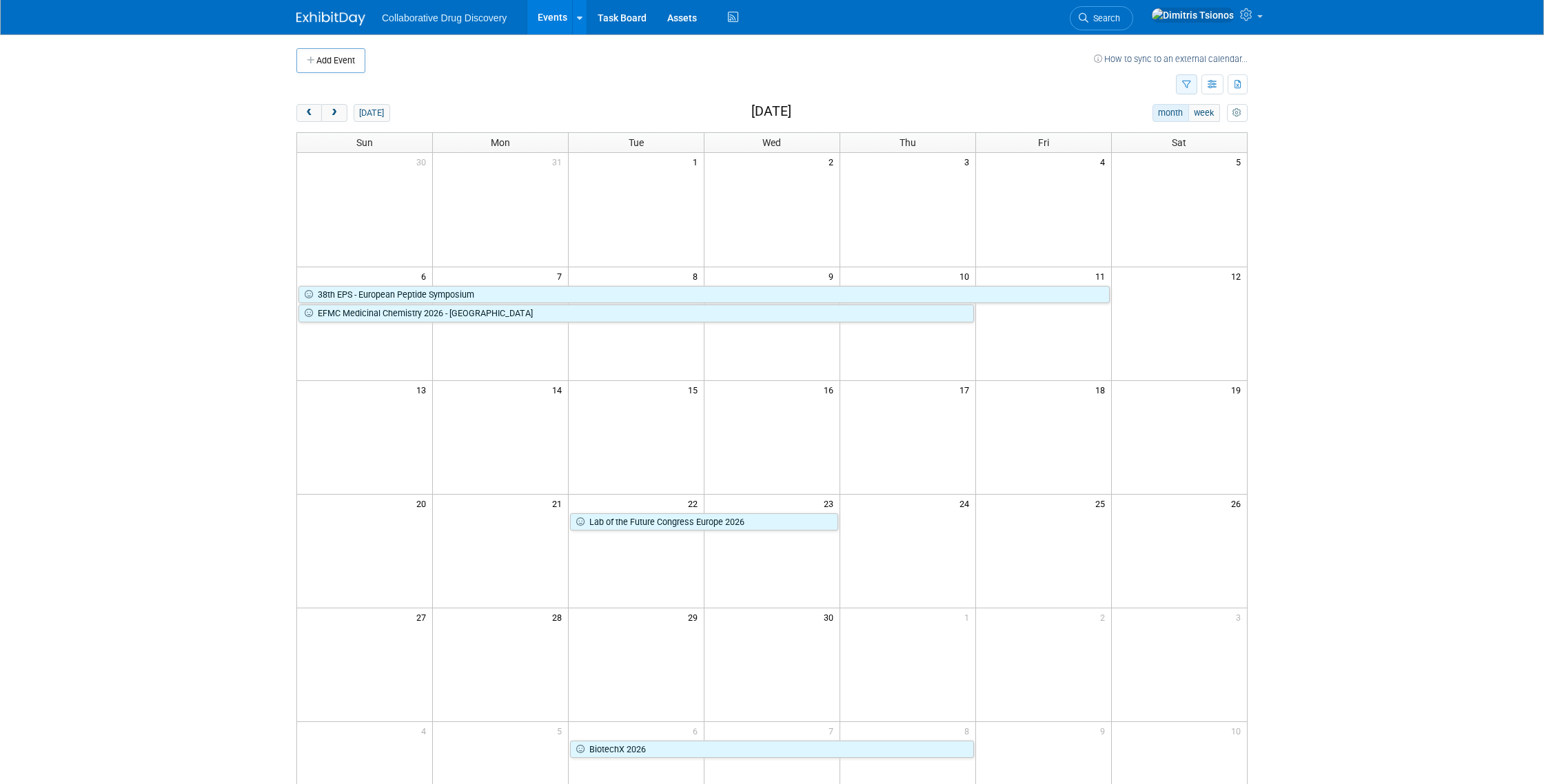
click at [1188, 88] on button "button" at bounding box center [1186, 84] width 22 height 20
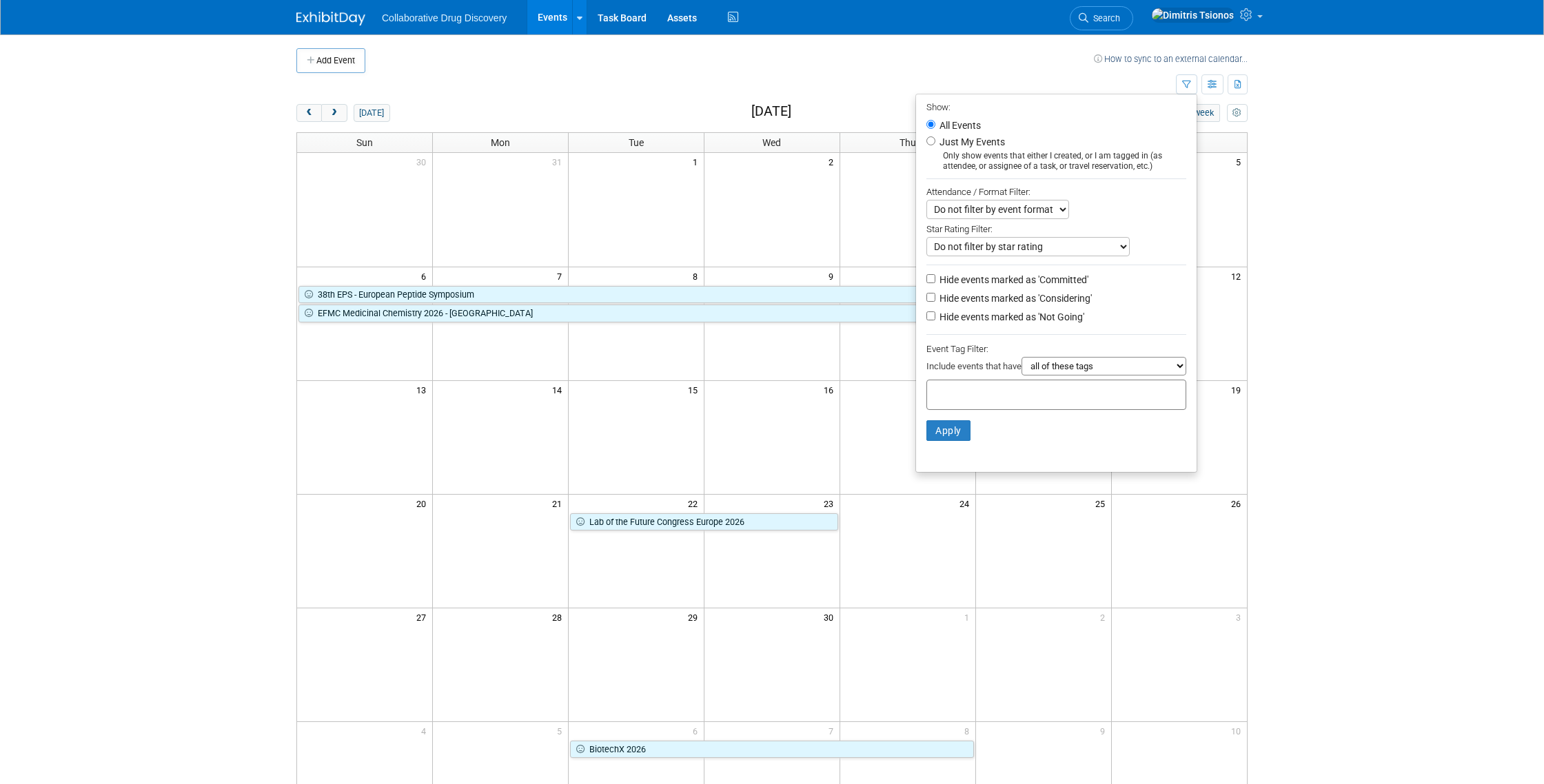
click at [1096, 372] on select "all of these tags any one of these tags only and exactly these specific tags" at bounding box center [1104, 366] width 165 height 18
click at [969, 396] on input "text" at bounding box center [987, 392] width 110 height 14
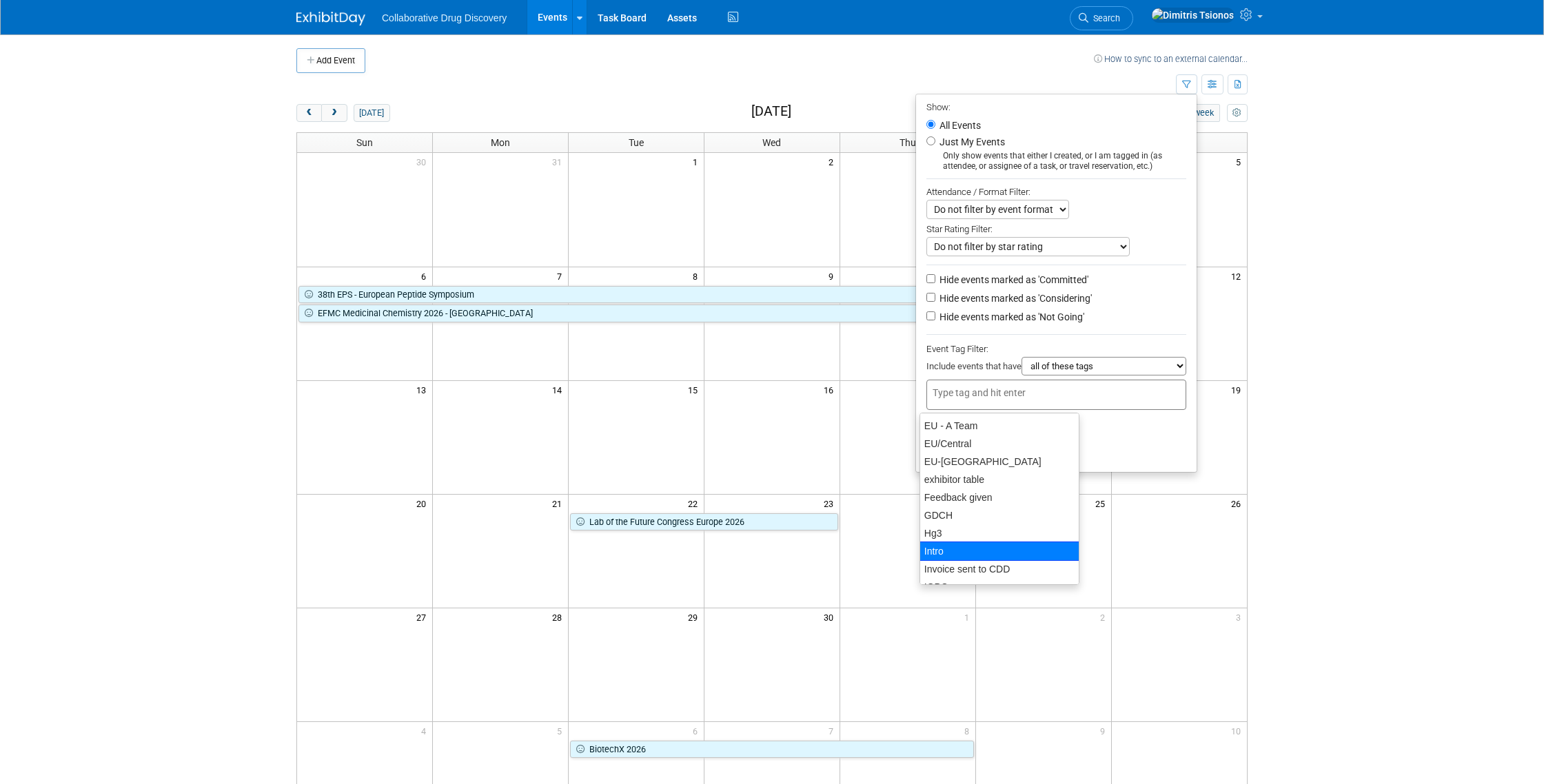
scroll to position [392, 0]
click at [995, 445] on div "EU/Central" at bounding box center [999, 445] width 160 height 19
type input "EU/Central"
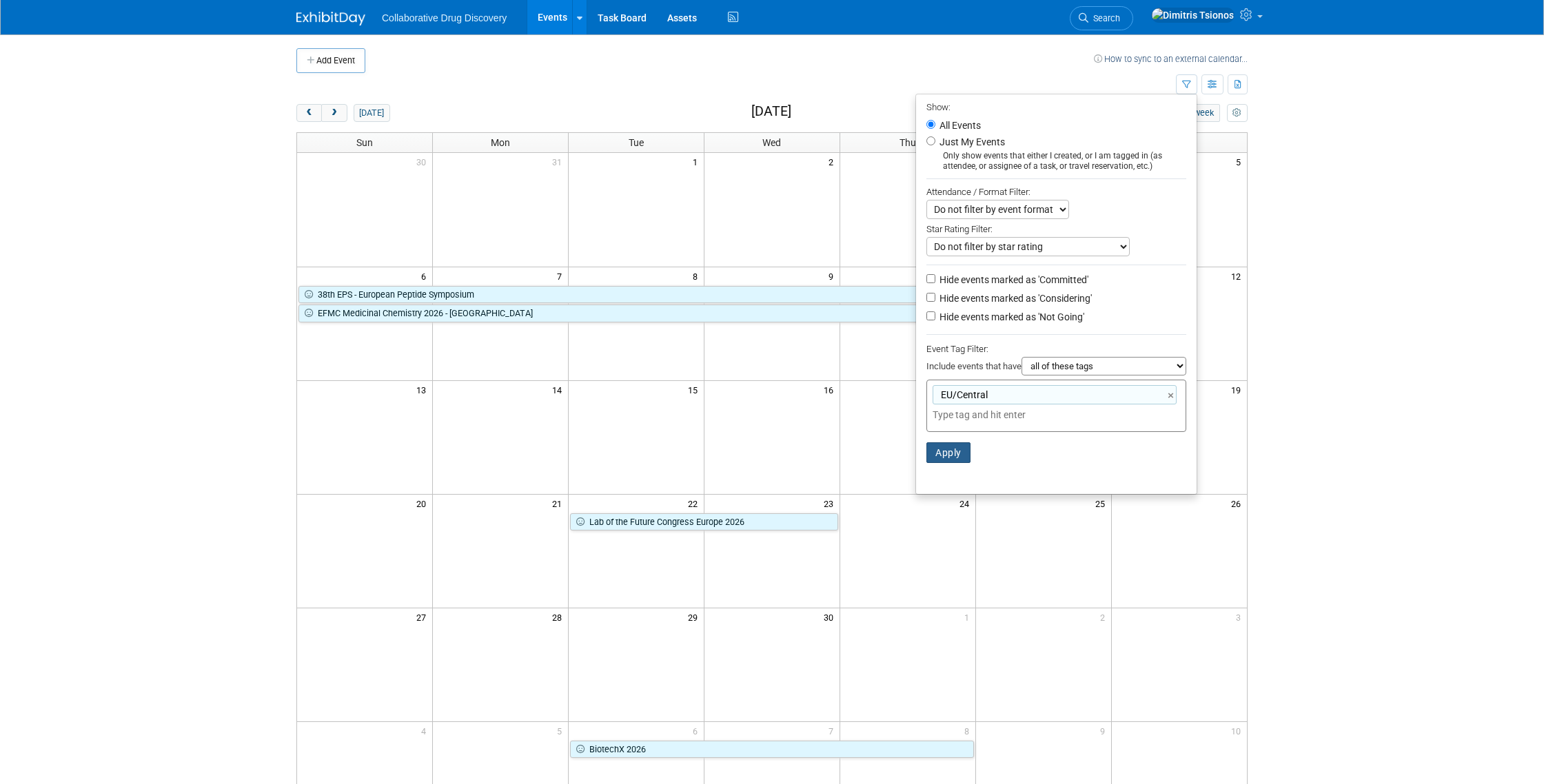
click at [944, 453] on button "Apply" at bounding box center [948, 453] width 44 height 21
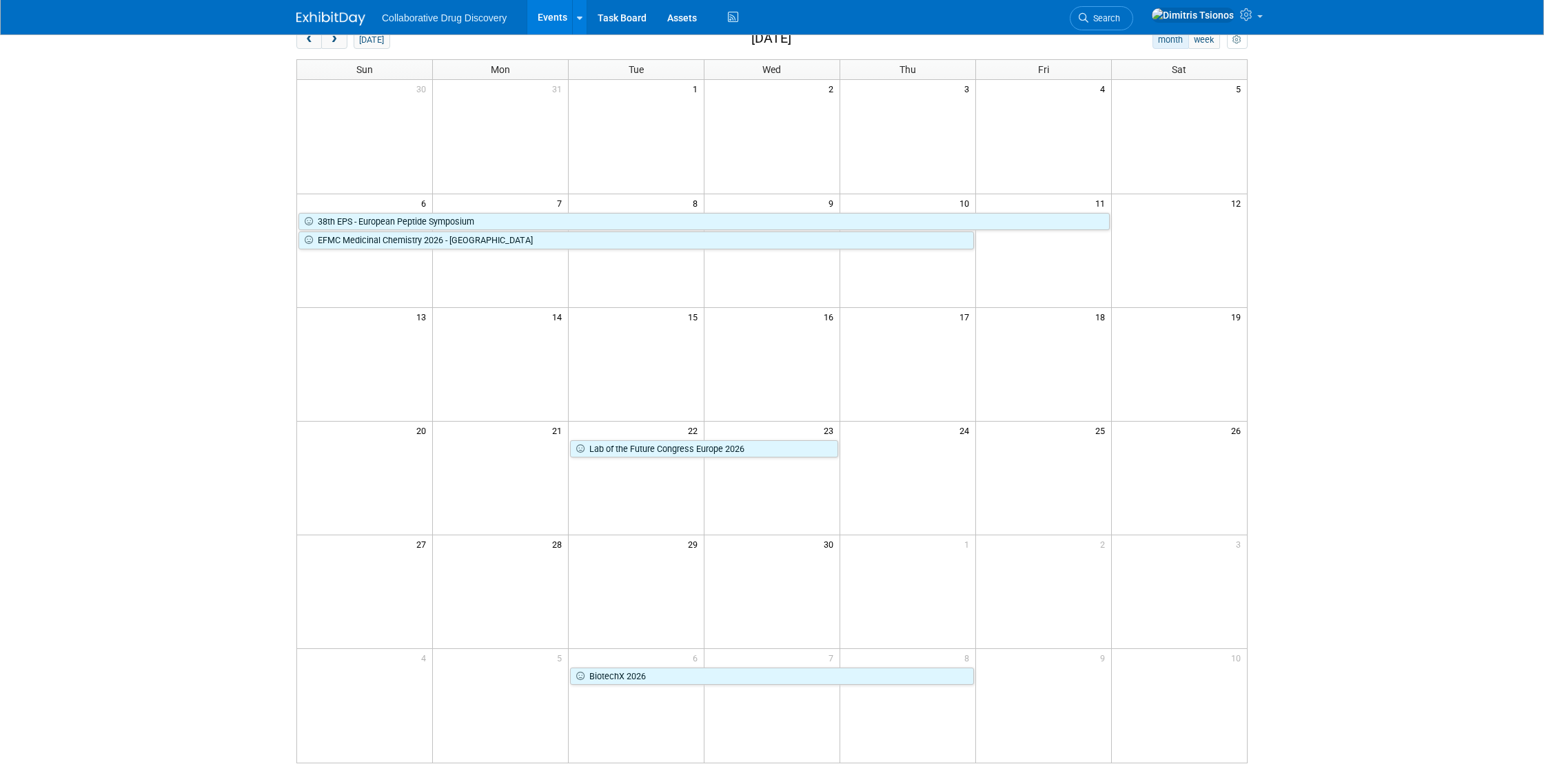
scroll to position [78, 0]
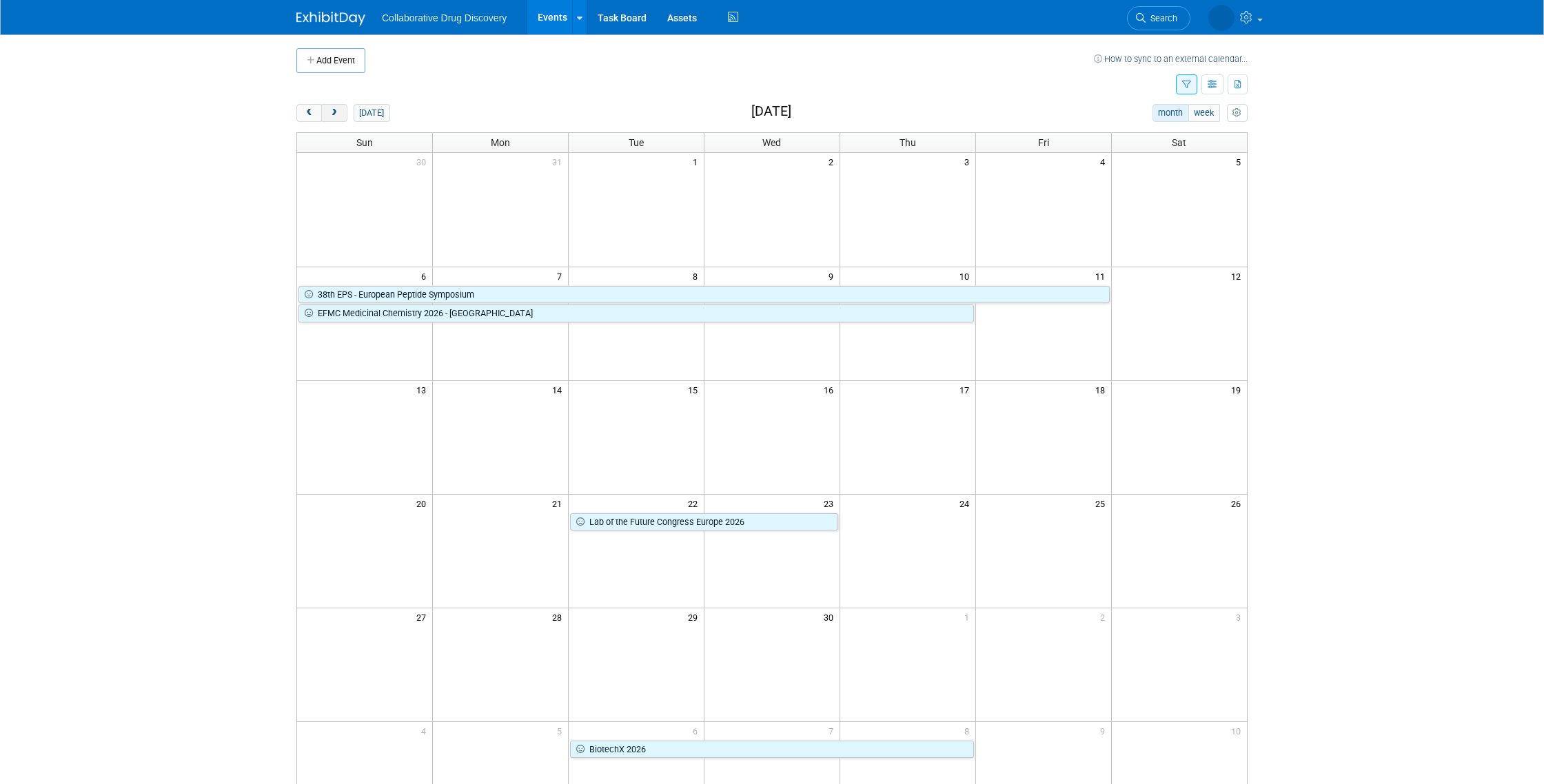
click at [335, 113] on span "next" at bounding box center [334, 113] width 10 height 9
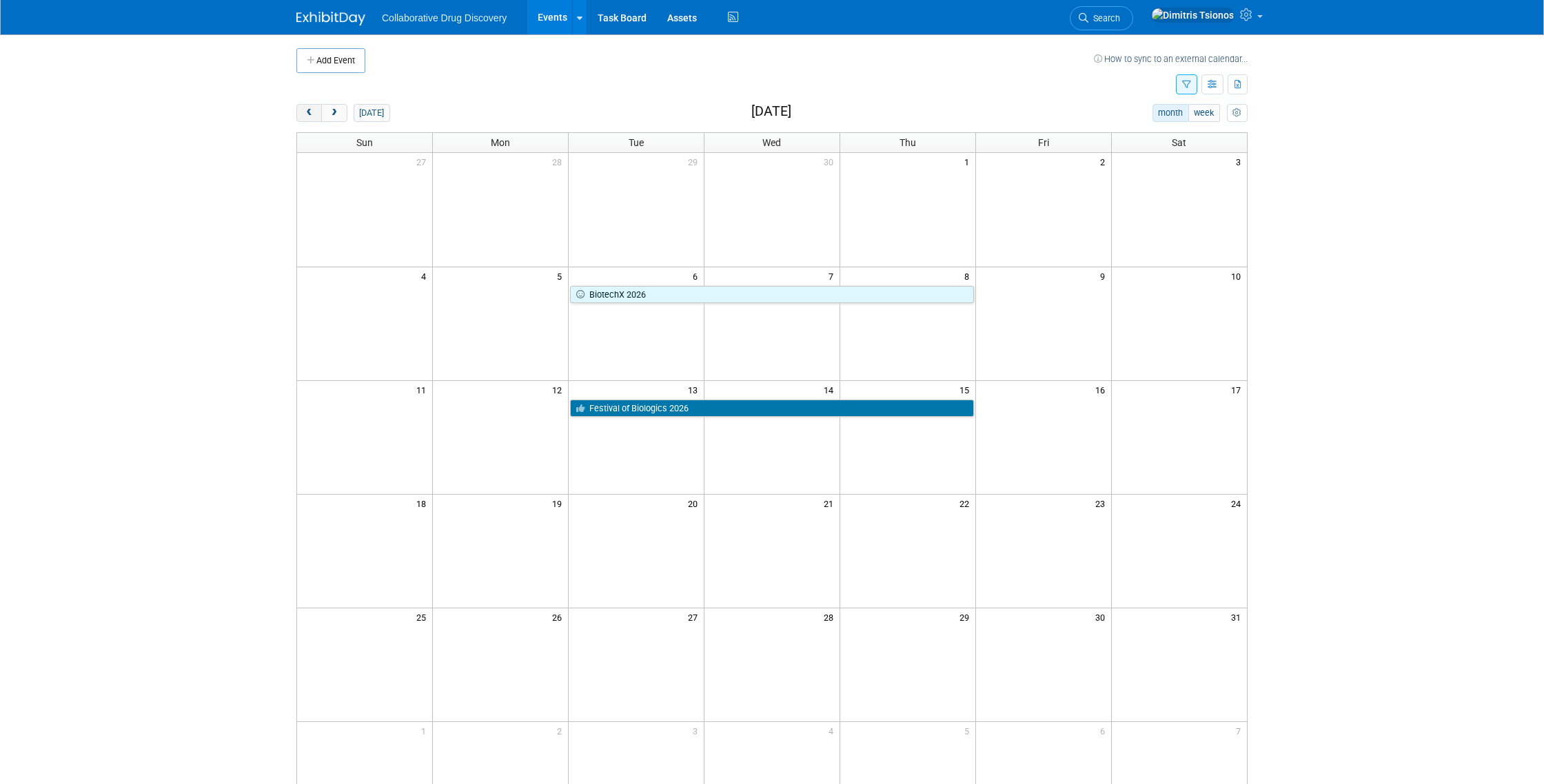
click at [305, 113] on span "prev" at bounding box center [309, 113] width 10 height 9
